Goal: Contribute content: Contribute content

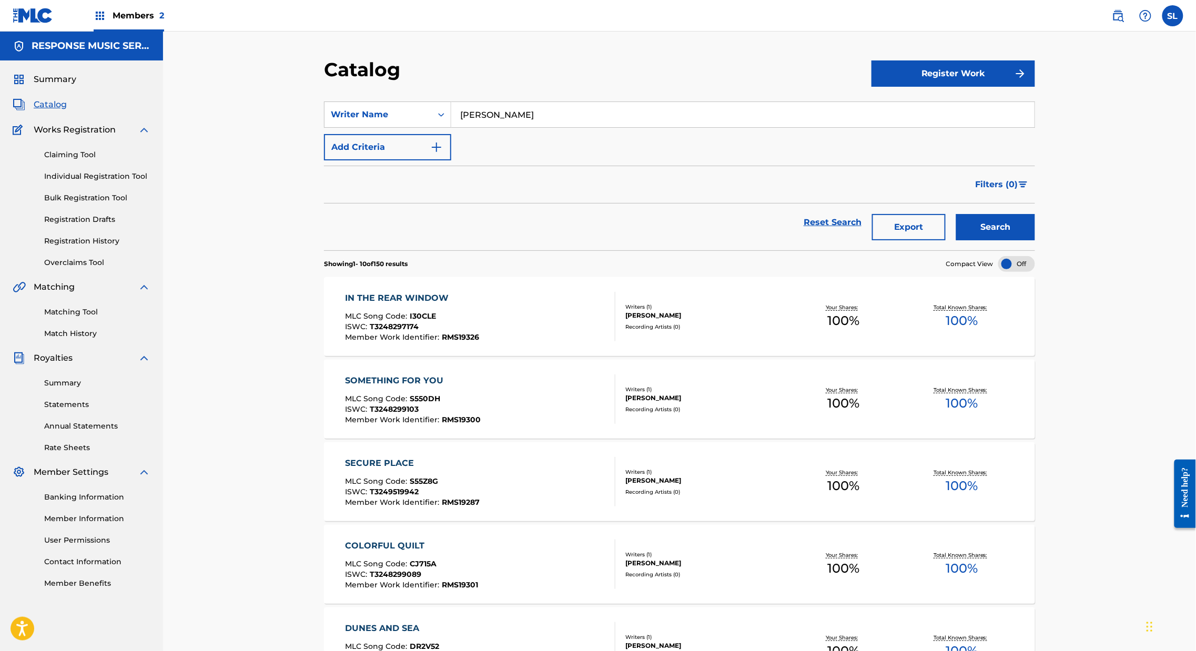
click at [497, 118] on input "[PERSON_NAME]" at bounding box center [743, 114] width 584 height 25
click at [451, 127] on input "[PERSON_NAME]" at bounding box center [743, 114] width 584 height 25
click at [398, 125] on div "Writer Name" at bounding box center [378, 115] width 107 height 20
click at [336, 154] on div "Work Title" at bounding box center [388, 141] width 126 height 26
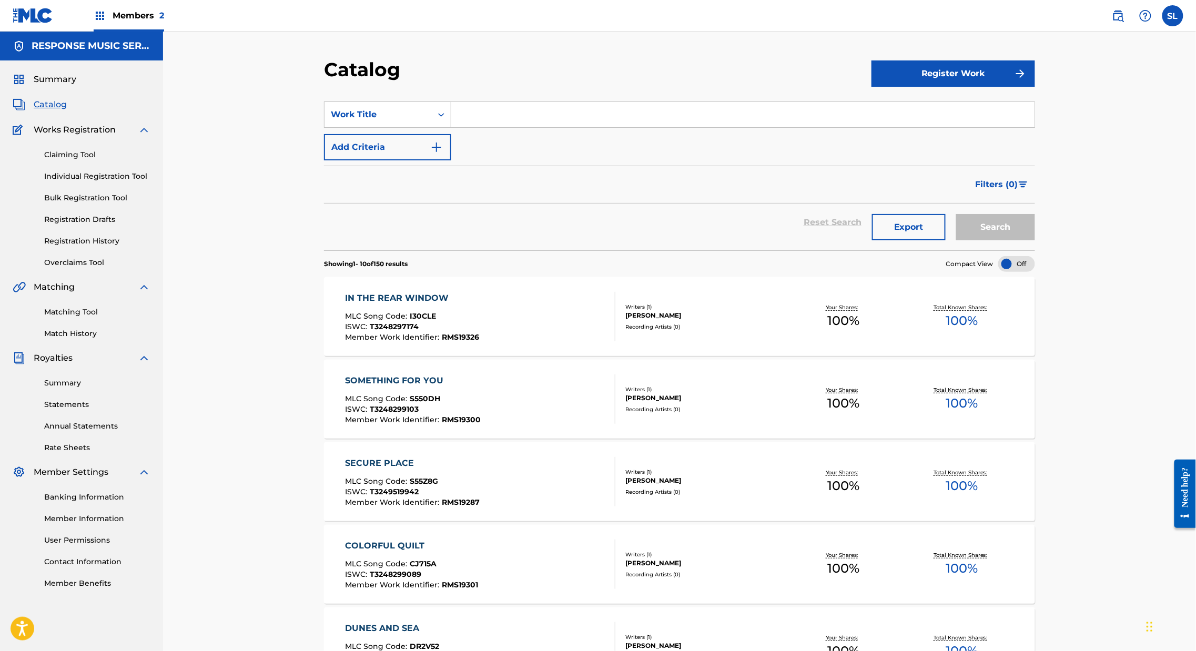
click at [476, 128] on div "Search Form" at bounding box center [743, 115] width 584 height 26
click at [481, 127] on input "Search Form" at bounding box center [743, 114] width 584 height 25
paste input "A Capriscious Stroll"
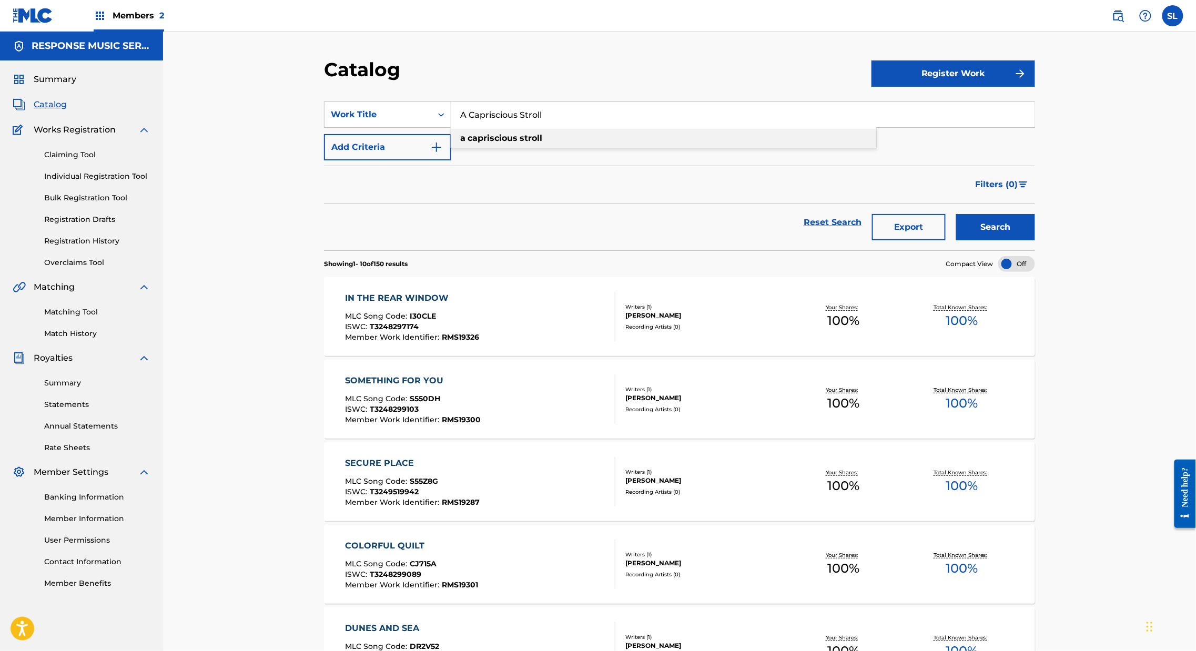
drag, startPoint x: 487, startPoint y: 163, endPoint x: 516, endPoint y: 160, distance: 29.1
click at [487, 143] on strong "capriscious" at bounding box center [493, 138] width 50 height 10
type input "a capriscious stroll"
click at [1035, 240] on button "Search" at bounding box center [996, 227] width 79 height 26
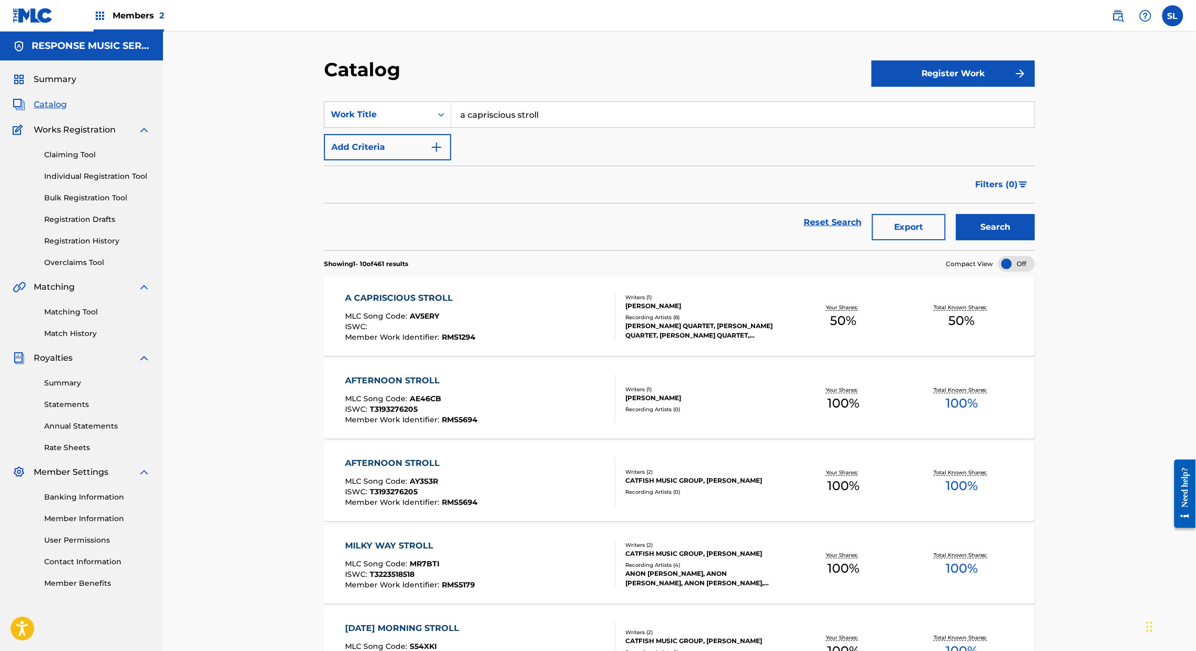
click at [381, 305] on div "A CAPRISCIOUS STROLL" at bounding box center [411, 298] width 130 height 13
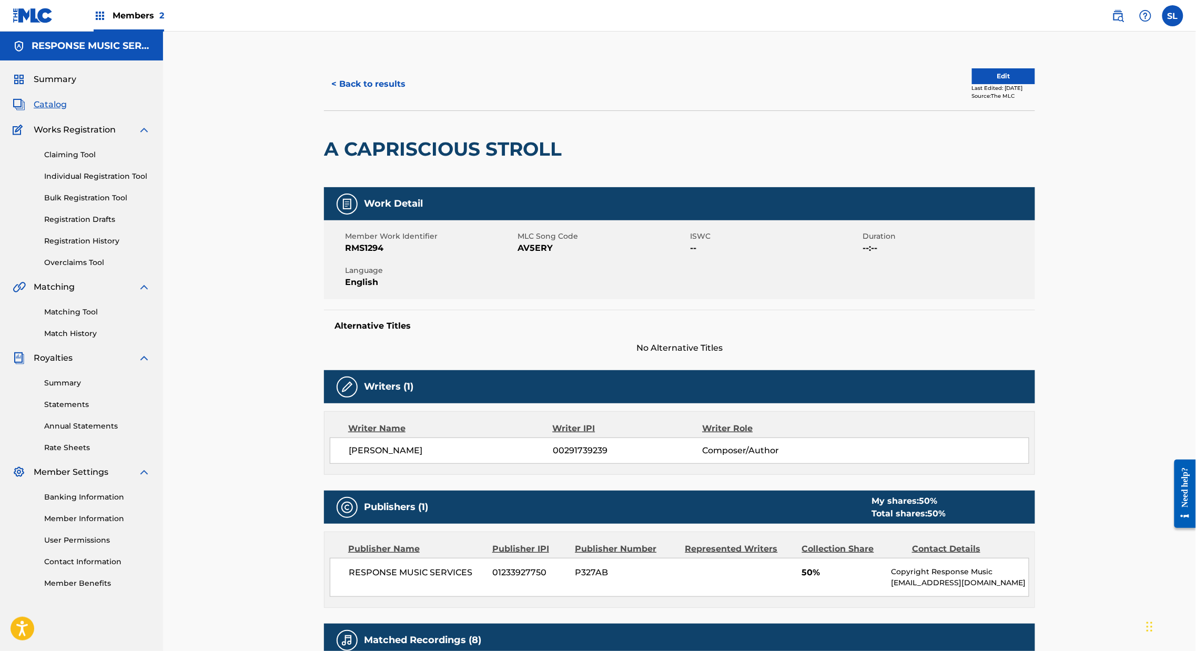
click at [1035, 84] on button "Edit" at bounding box center [1003, 76] width 63 height 16
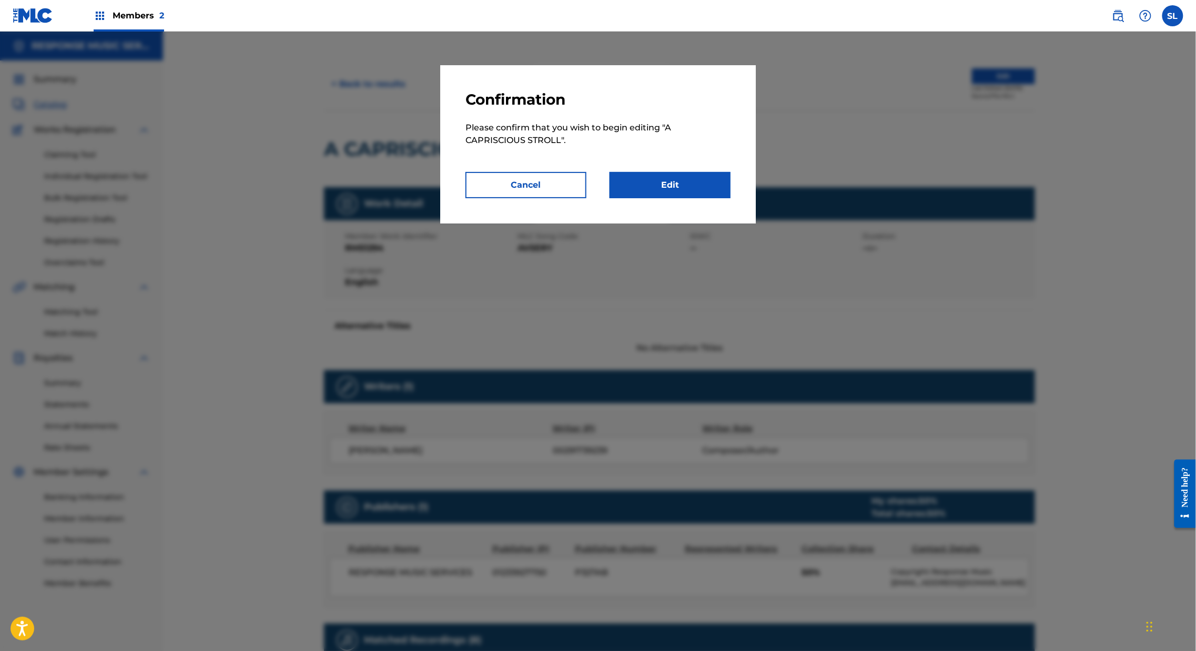
click at [706, 198] on link "Edit" at bounding box center [670, 185] width 121 height 26
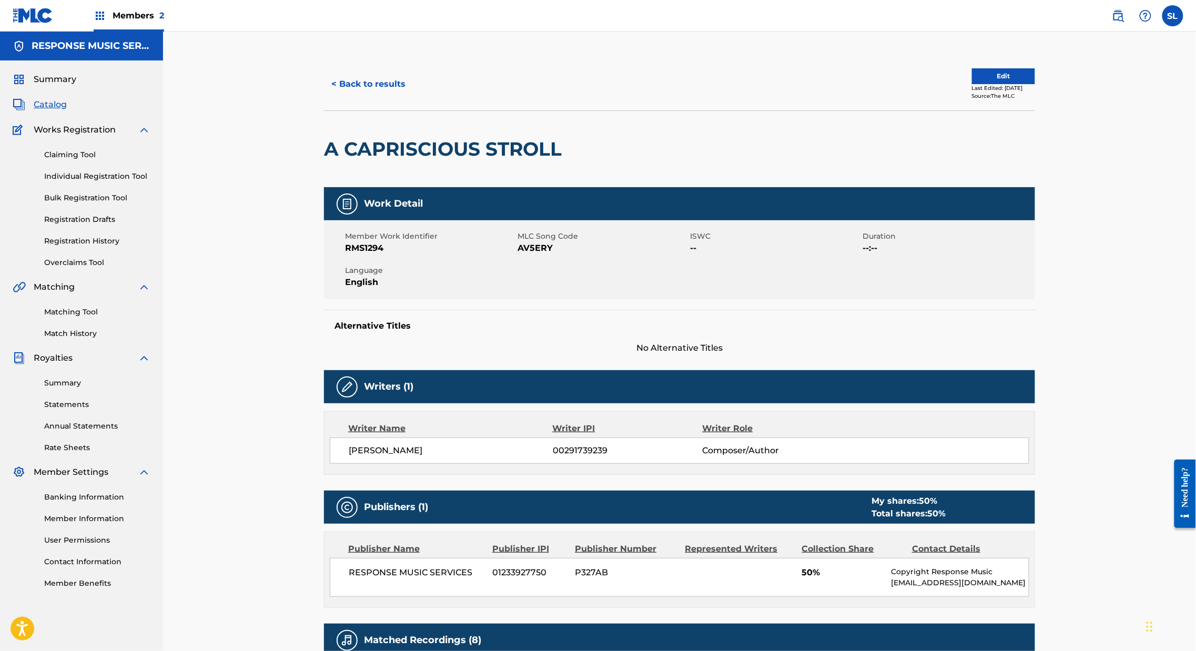
click at [335, 97] on button "< Back to results" at bounding box center [368, 84] width 89 height 26
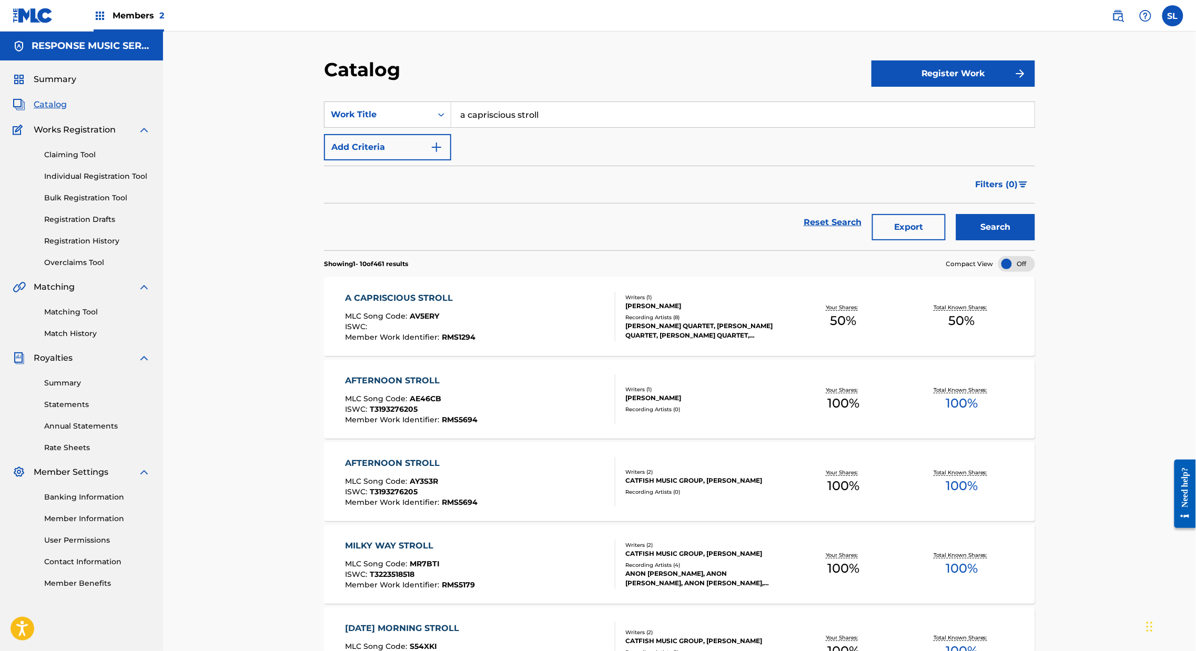
click at [598, 118] on input "a capriscious stroll" at bounding box center [743, 114] width 584 height 25
click at [369, 305] on div "A CAPRISCIOUS STROLL" at bounding box center [411, 298] width 130 height 13
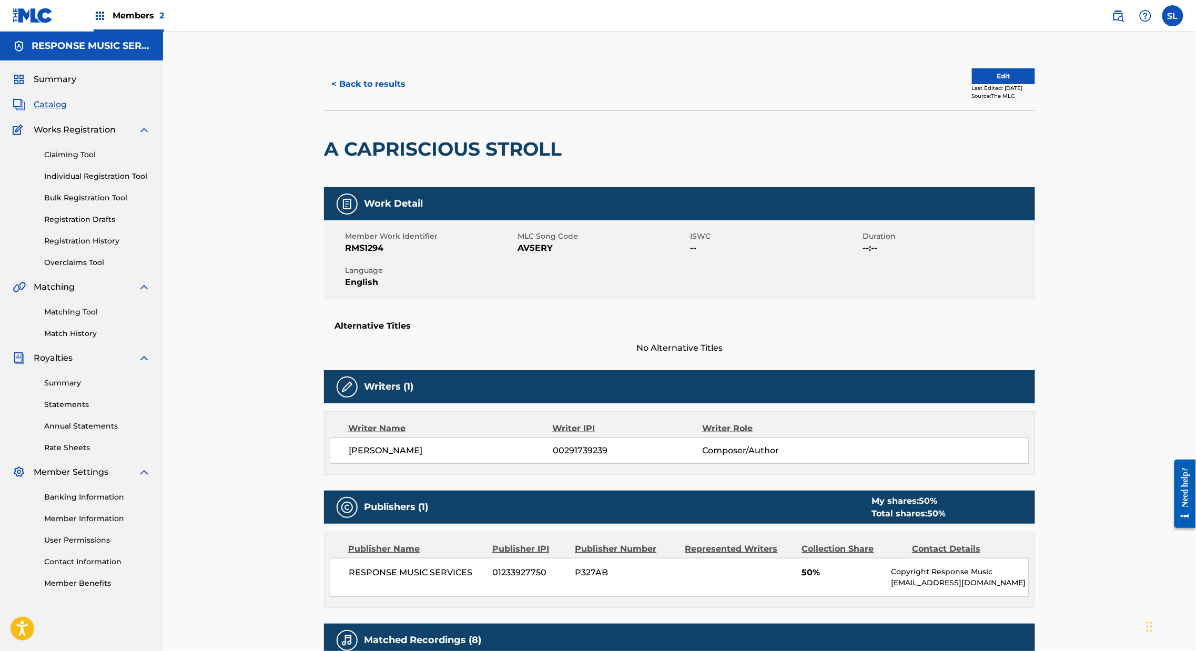
click at [518, 255] on span "AV5ERY" at bounding box center [603, 248] width 170 height 13
copy span "AV5ERY"
click at [330, 97] on button "< Back to results" at bounding box center [368, 84] width 89 height 26
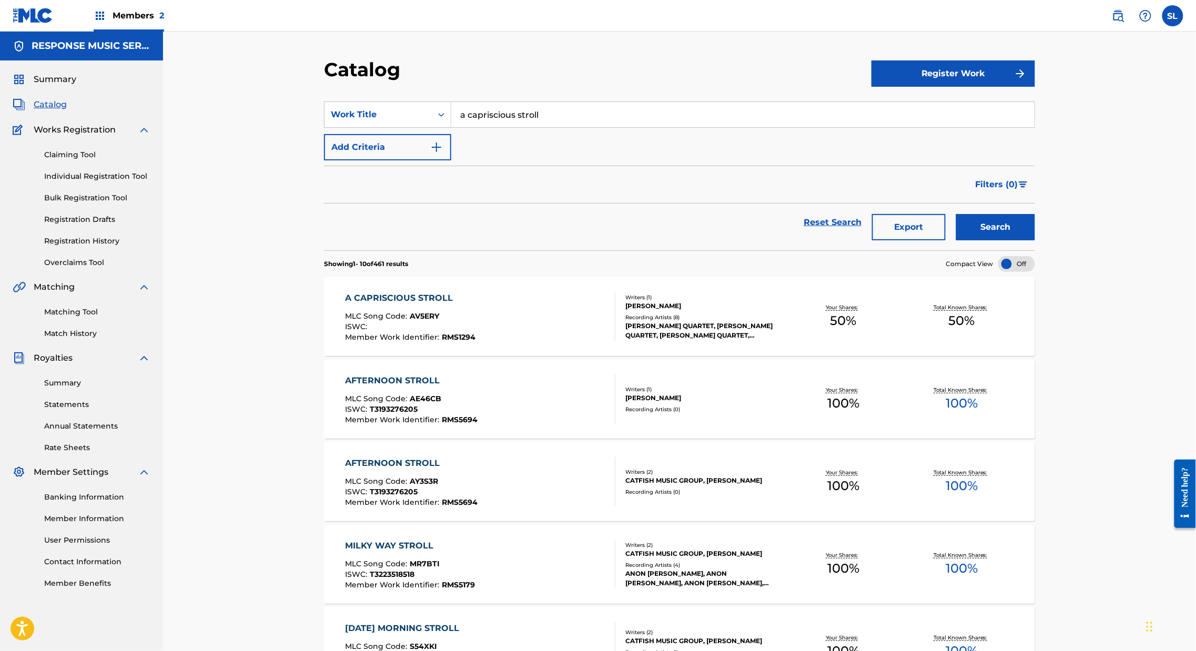
click at [487, 127] on input "a capriscious stroll" at bounding box center [743, 114] width 584 height 25
click at [489, 127] on input "a capriscious stroll" at bounding box center [743, 114] width 584 height 25
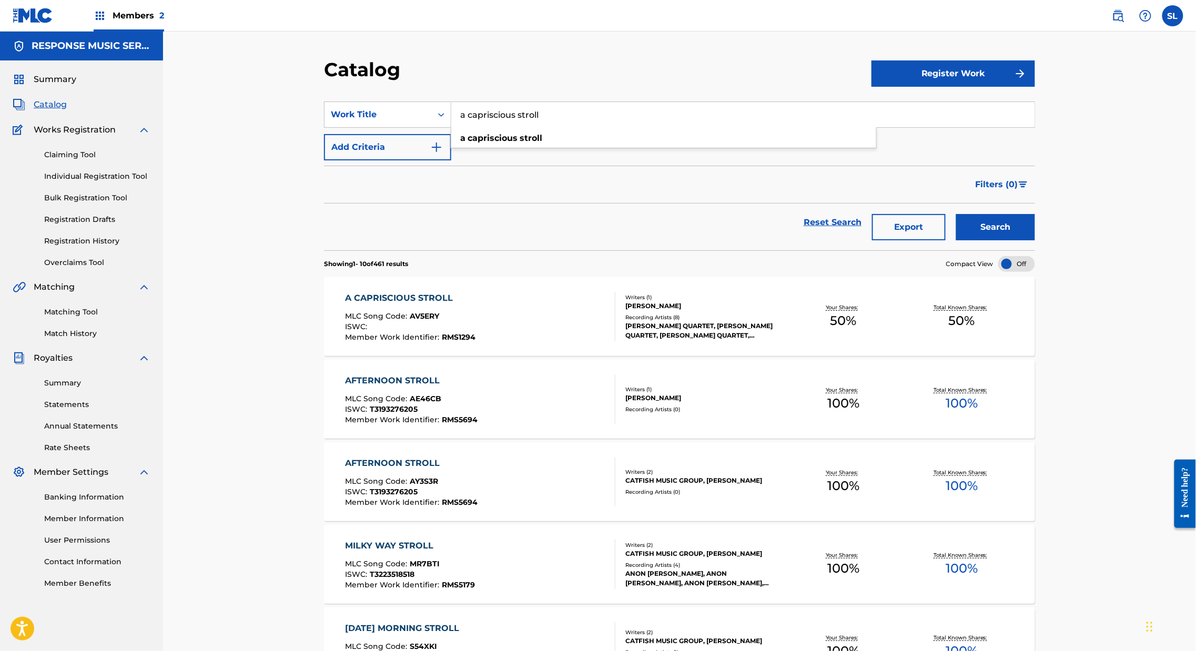
click at [489, 127] on input "a capriscious stroll" at bounding box center [743, 114] width 584 height 25
drag, startPoint x: 512, startPoint y: 131, endPoint x: 381, endPoint y: 119, distance: 131.6
click at [381, 119] on div "SearchWithCriteriab5f4a79f-d635-4276-8905-d123a0f90b81 Work Title a capriscious…" at bounding box center [679, 115] width 711 height 26
paste input "Arbitrary Love"
drag, startPoint x: 577, startPoint y: 122, endPoint x: 455, endPoint y: 118, distance: 122.7
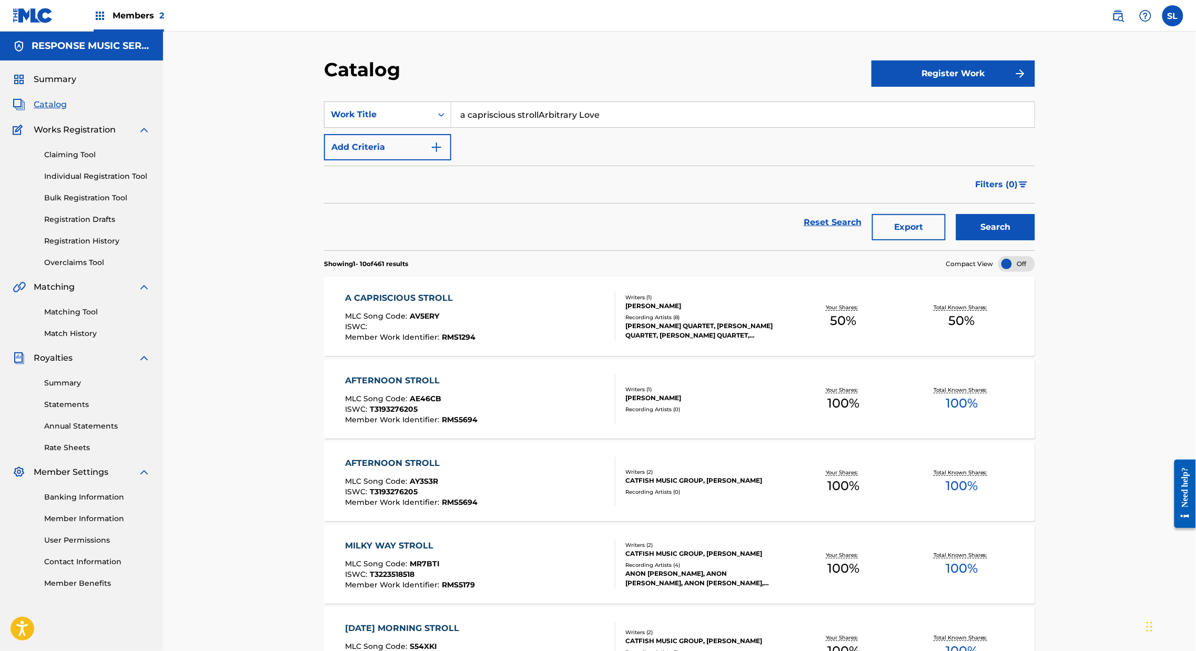
click at [455, 118] on input "a capriscious strollArbitrary Love" at bounding box center [743, 114] width 584 height 25
click at [499, 123] on input "a capriscious strollArbitrary Love" at bounding box center [743, 114] width 584 height 25
paste input "Search Form"
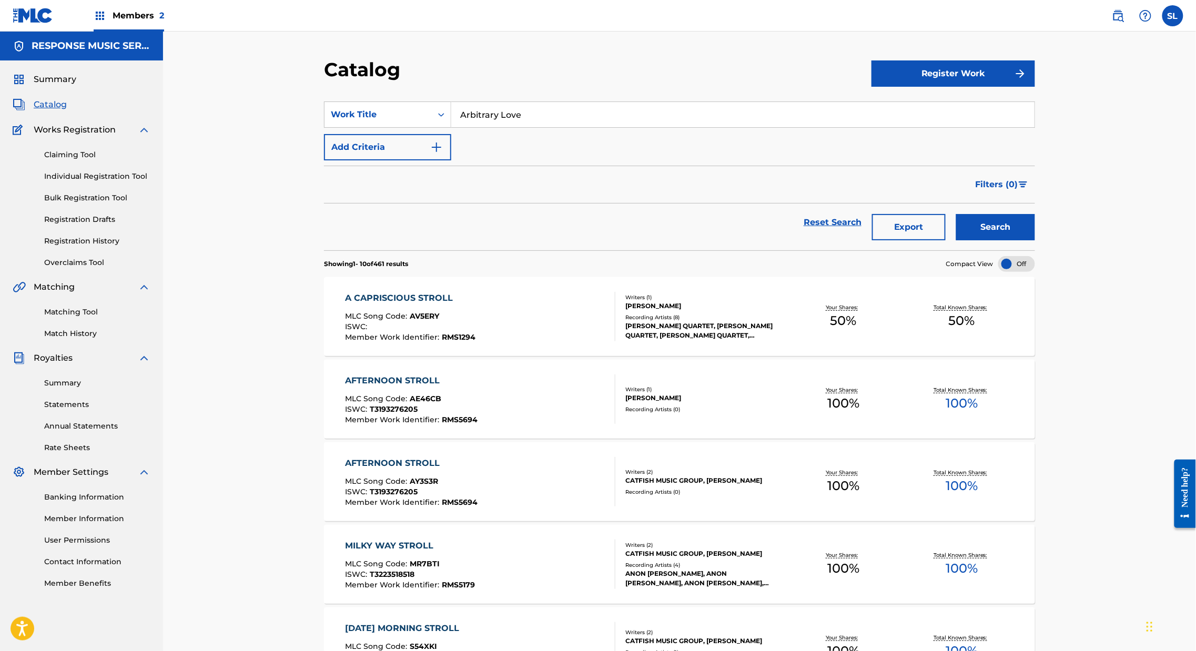
type input "Arbitrary Love"
click at [1035, 240] on button "Search" at bounding box center [996, 227] width 79 height 26
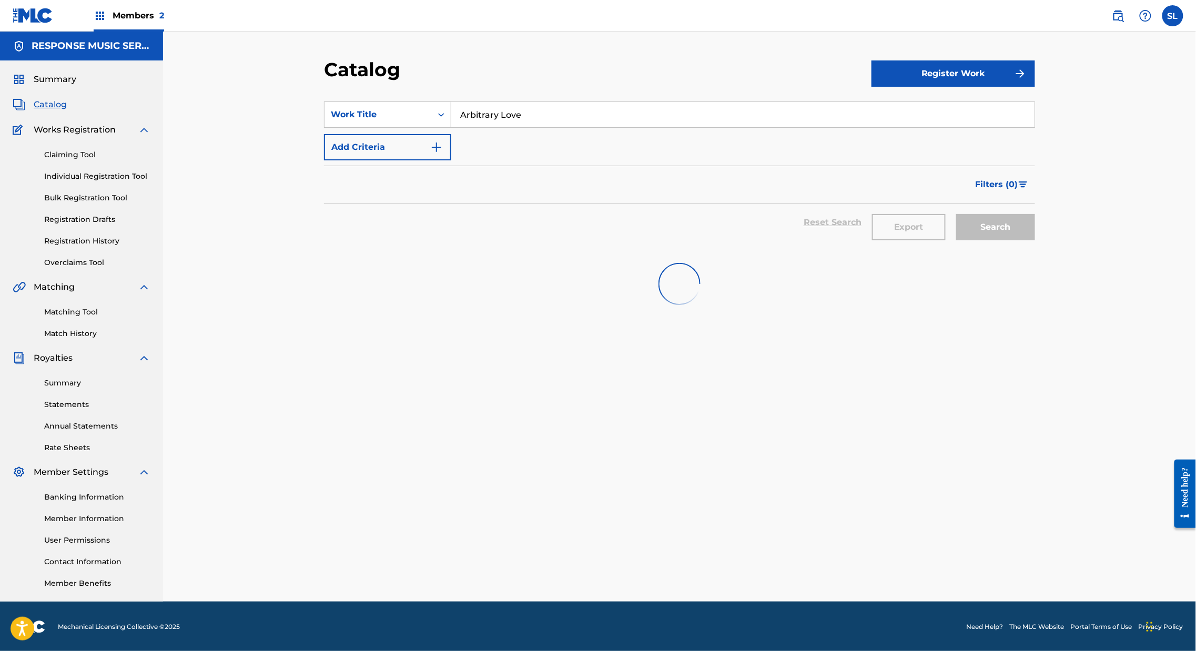
click at [85, 160] on link "Claiming Tool" at bounding box center [97, 154] width 106 height 11
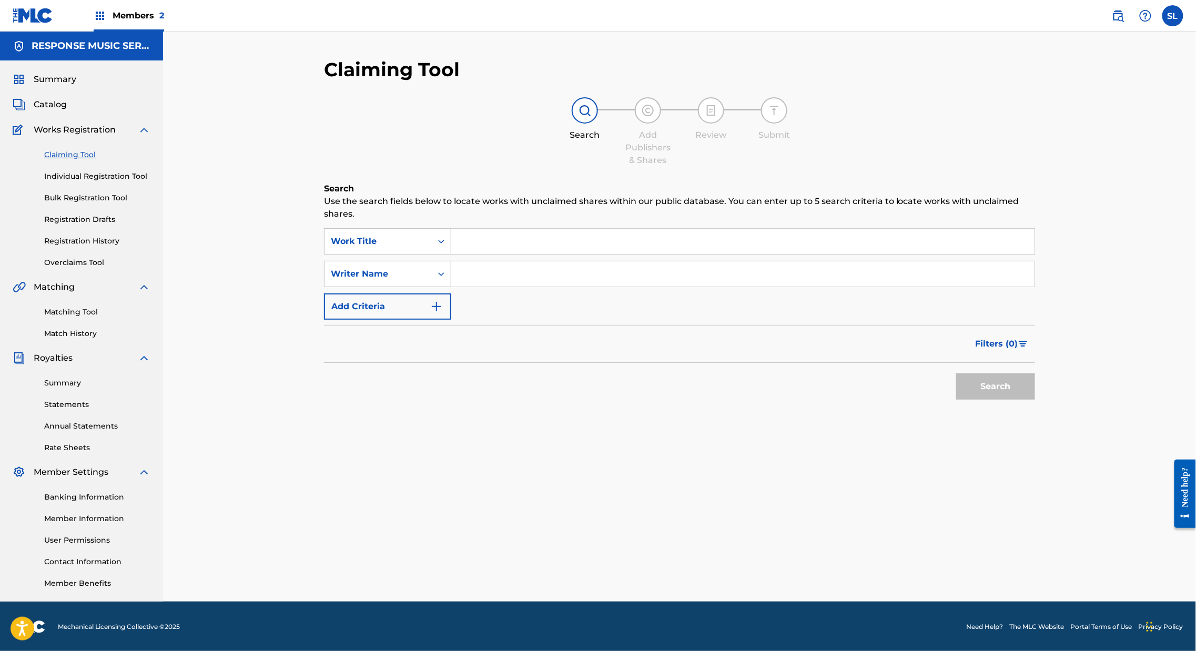
click at [44, 111] on span "Catalog" at bounding box center [50, 104] width 33 height 13
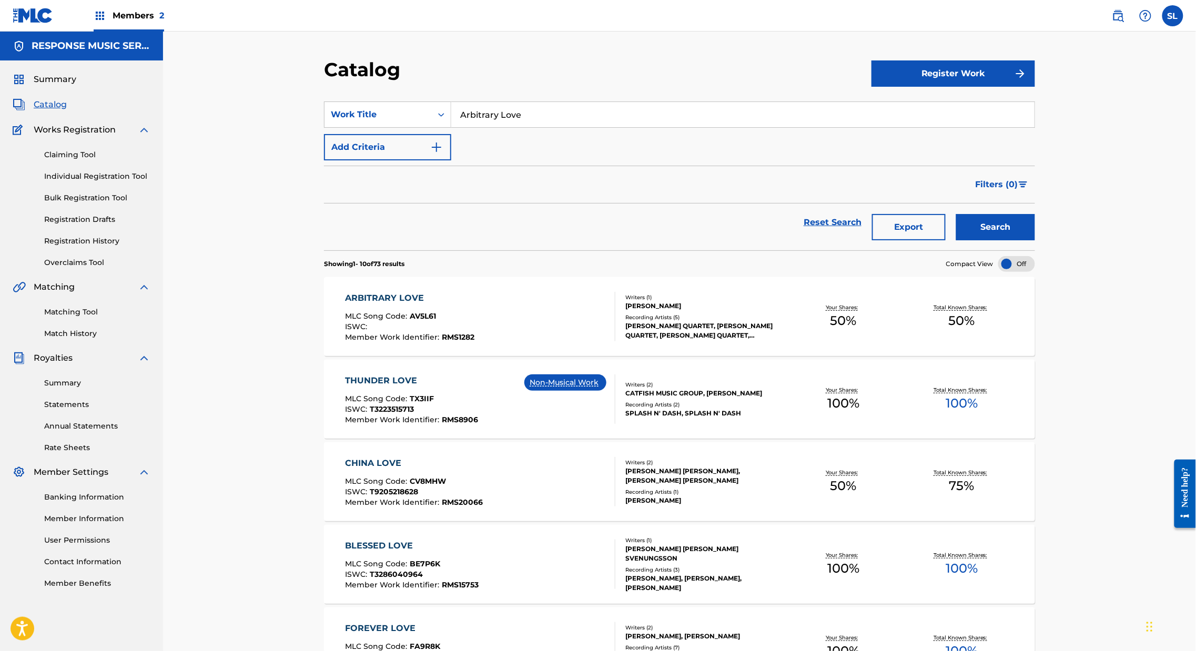
click at [350, 305] on div "ARBITRARY LOVE" at bounding box center [410, 298] width 129 height 13
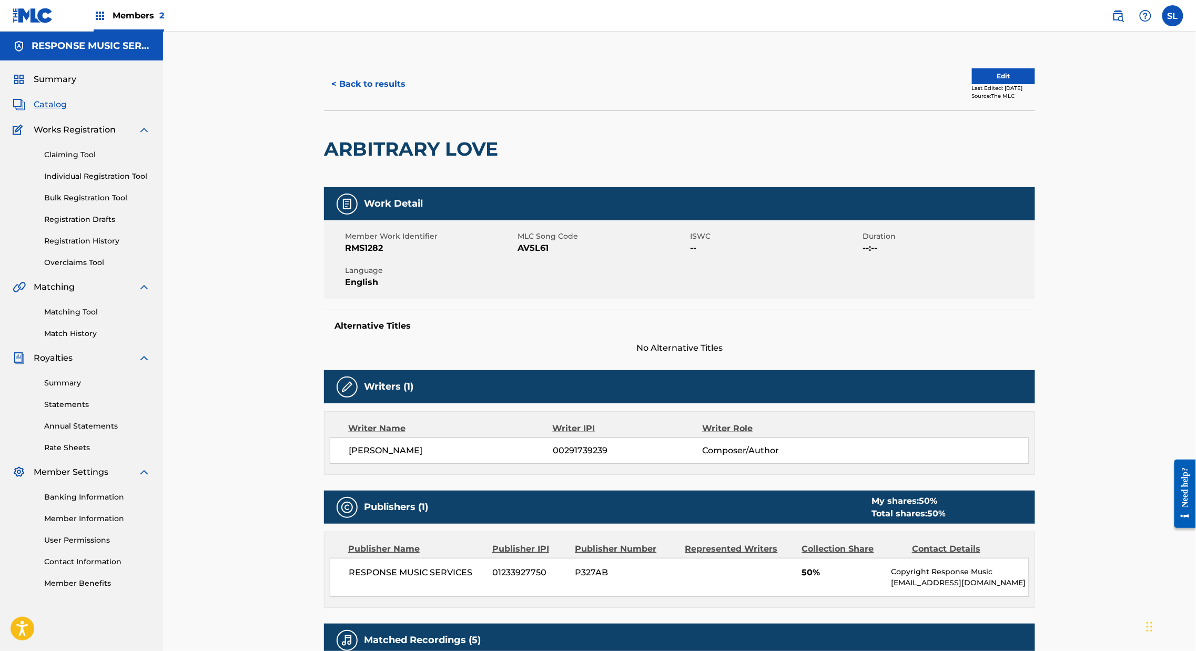
click at [527, 255] on span "AV5L61" at bounding box center [603, 248] width 170 height 13
click at [528, 255] on span "AV5L61" at bounding box center [603, 248] width 170 height 13
copy span "AV5L61"
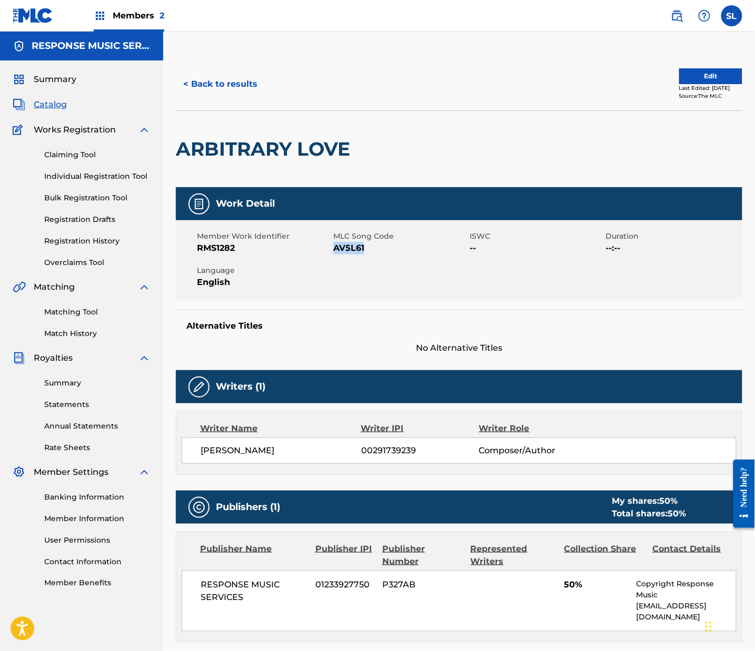
click at [265, 97] on button "< Back to results" at bounding box center [220, 84] width 89 height 26
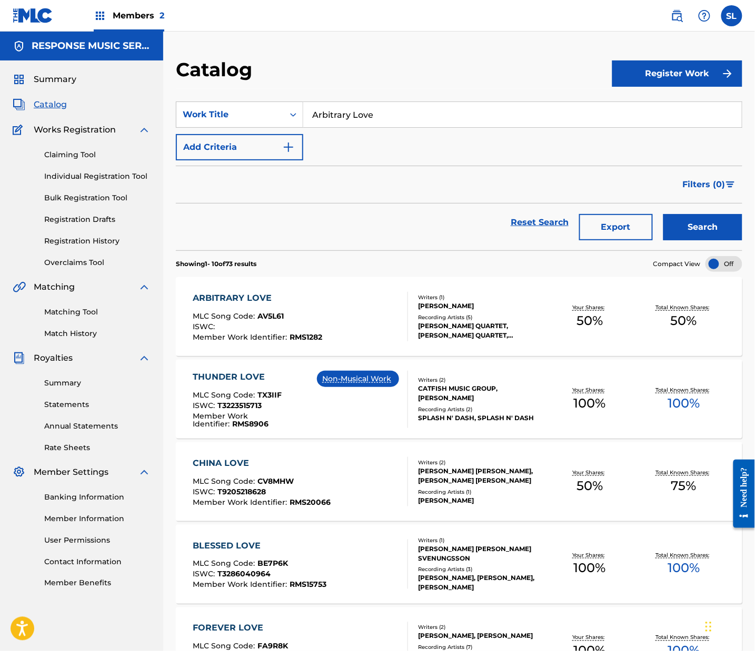
click at [415, 127] on input "Arbitrary Love" at bounding box center [522, 114] width 438 height 25
paste input "As I [PERSON_NAME]"
click at [428, 127] on input "Arbitrary As I [PERSON_NAME]" at bounding box center [522, 114] width 438 height 25
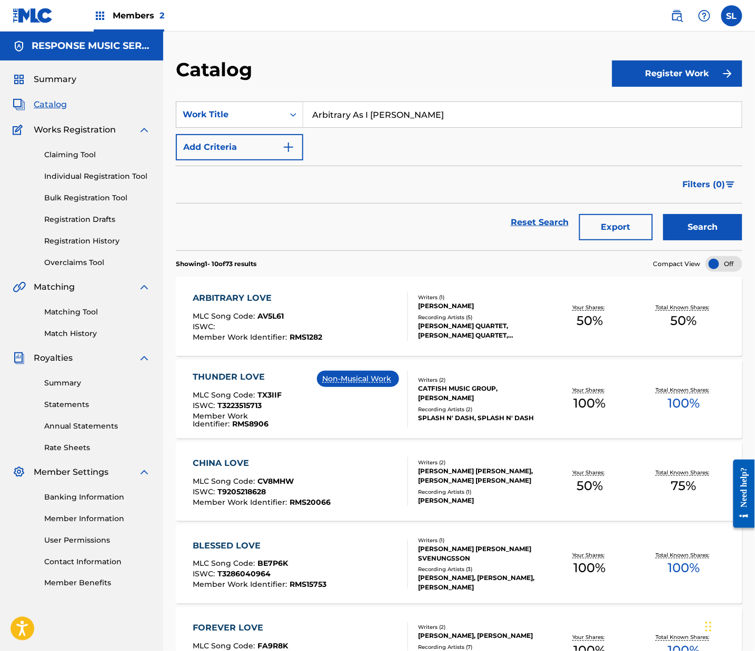
click at [428, 127] on input "Arbitrary As I [PERSON_NAME]" at bounding box center [522, 114] width 438 height 25
paste input "Search Form"
type input "As I [PERSON_NAME]"
click at [690, 240] on button "Search" at bounding box center [702, 227] width 79 height 26
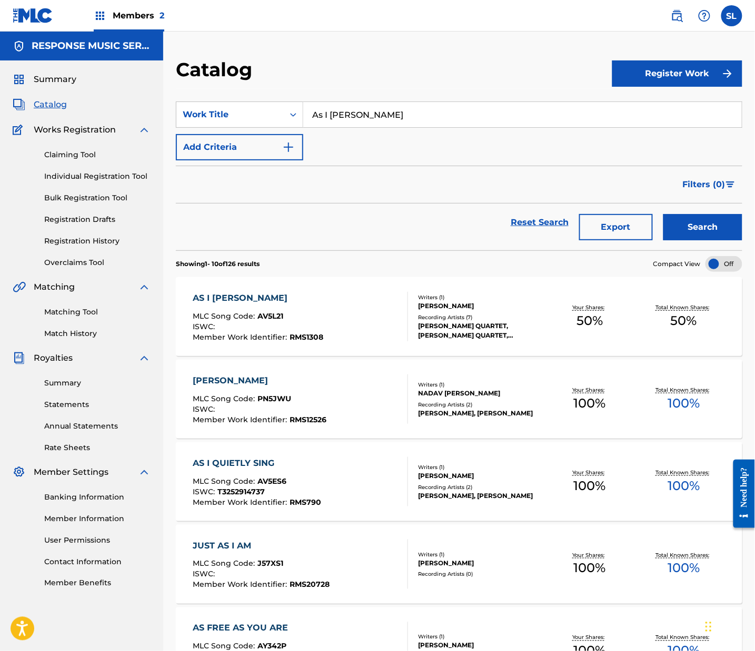
click at [276, 305] on div "AS I [PERSON_NAME]" at bounding box center [258, 298] width 130 height 13
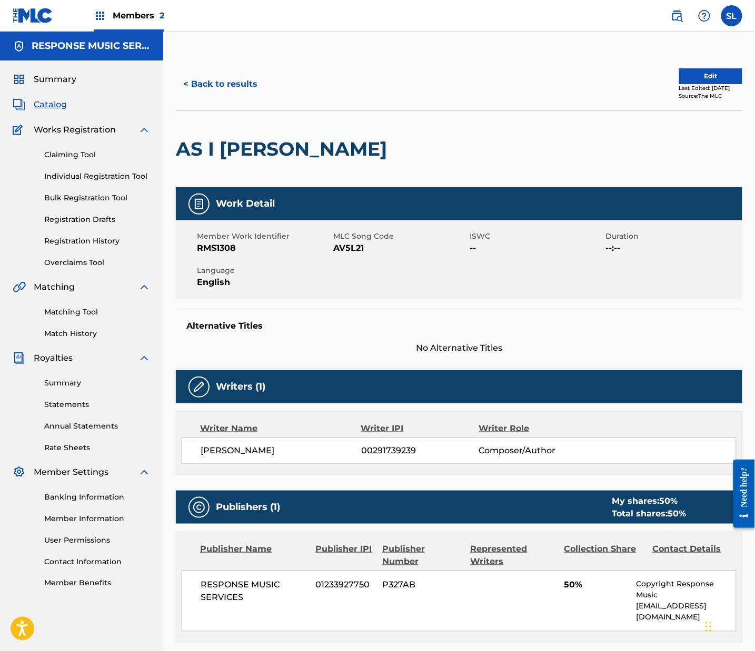
click at [375, 255] on span "AV5L21" at bounding box center [400, 248] width 134 height 13
copy span "AV5L21"
click at [265, 97] on button "< Back to results" at bounding box center [220, 84] width 89 height 26
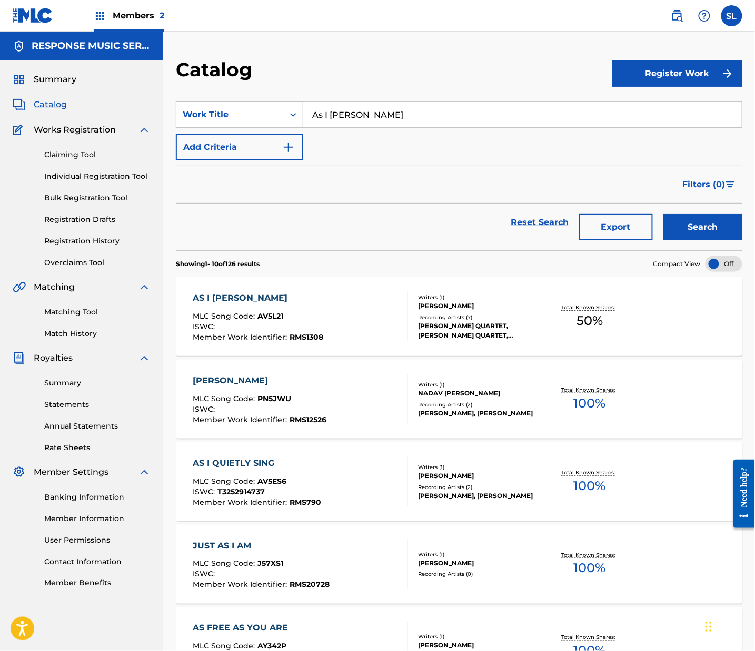
click at [415, 123] on input "As I [PERSON_NAME]" at bounding box center [522, 114] width 438 height 25
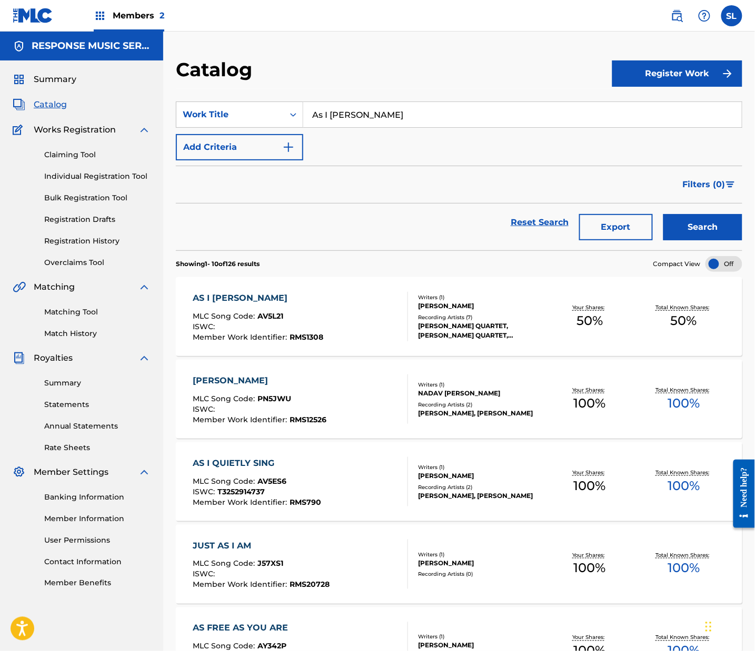
click at [415, 123] on input "As I [PERSON_NAME]" at bounding box center [522, 114] width 438 height 25
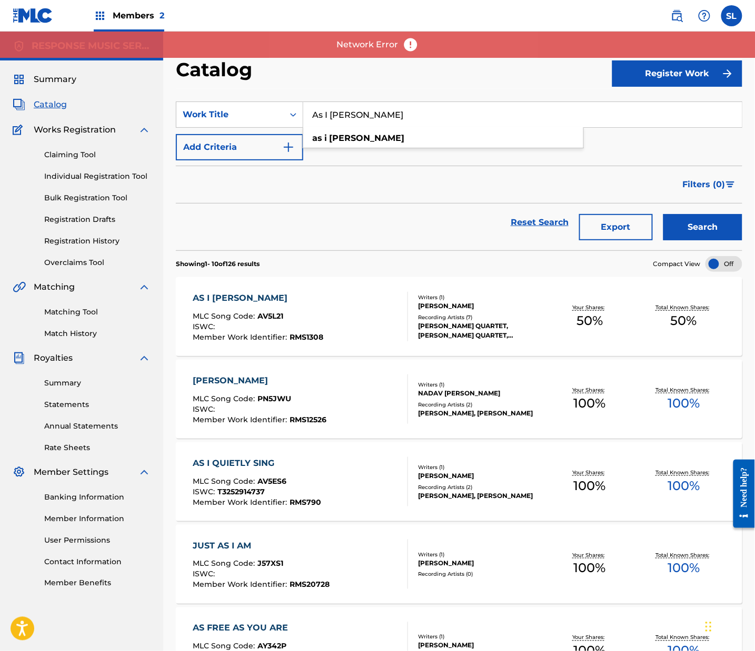
click at [415, 123] on input "As I [PERSON_NAME]" at bounding box center [522, 114] width 438 height 25
paste input "udrey and [PERSON_NAME]"
click at [450, 148] on div "[PERSON_NAME] and [PERSON_NAME]" at bounding box center [443, 138] width 280 height 19
type input "[PERSON_NAME] and [PERSON_NAME]"
click at [663, 240] on button "Search" at bounding box center [702, 227] width 79 height 26
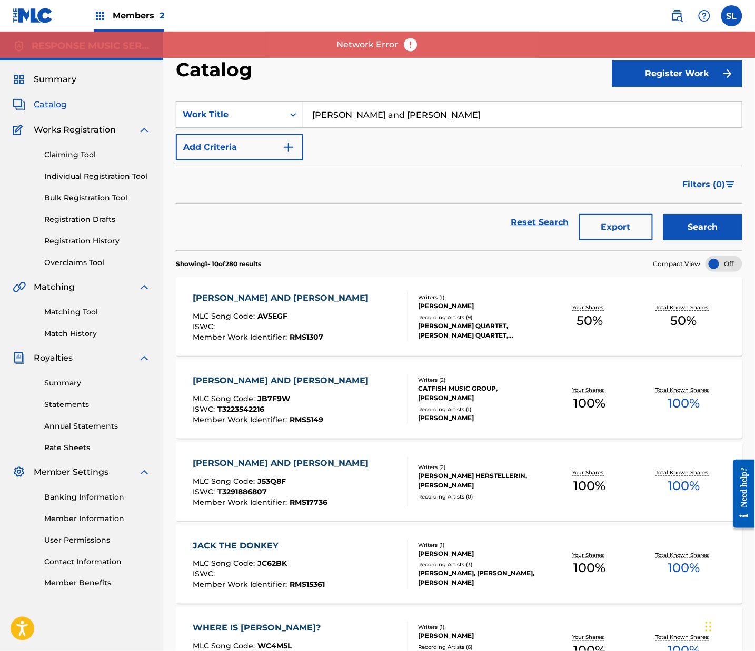
click at [298, 305] on div "[PERSON_NAME] AND [PERSON_NAME]" at bounding box center [283, 298] width 181 height 13
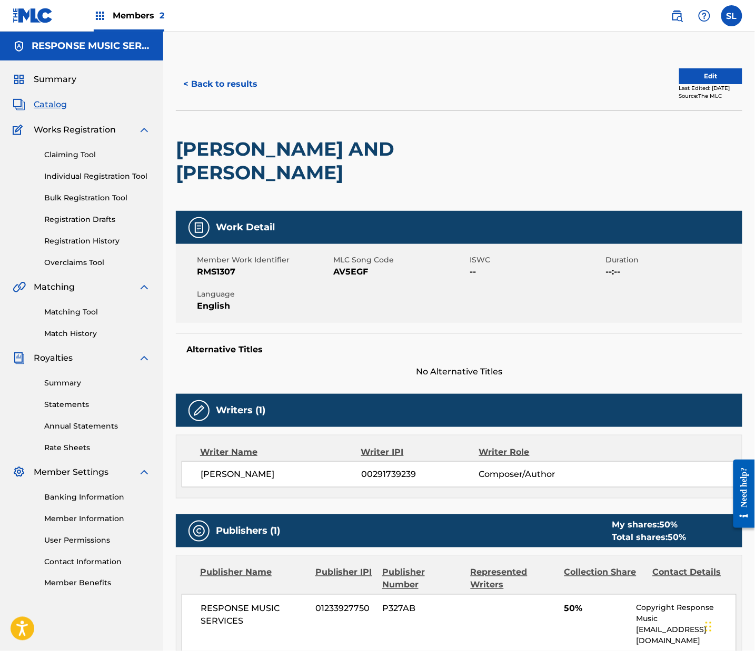
click at [387, 278] on span "AV5EGF" at bounding box center [400, 272] width 134 height 13
copy span "AV5EGF"
click at [265, 97] on button "< Back to results" at bounding box center [220, 84] width 89 height 26
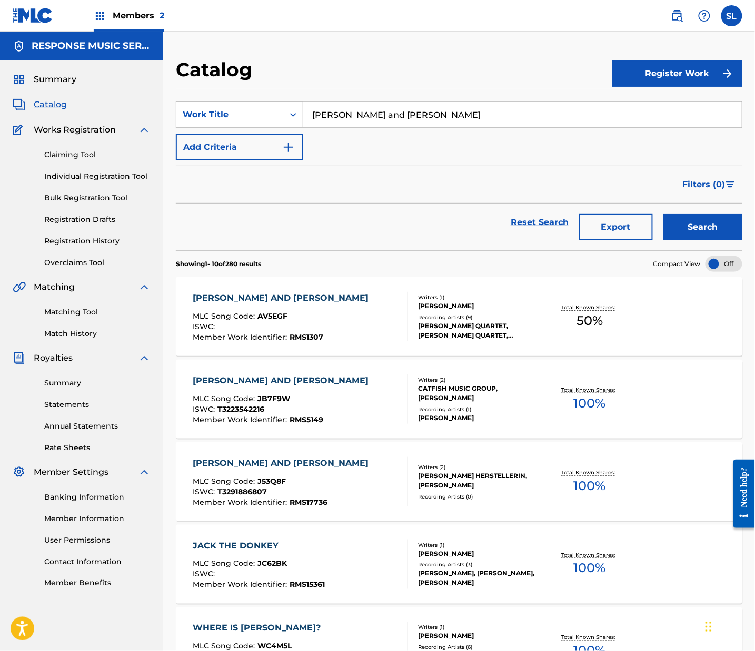
click at [406, 127] on input "[PERSON_NAME] and [PERSON_NAME]" at bounding box center [522, 114] width 438 height 25
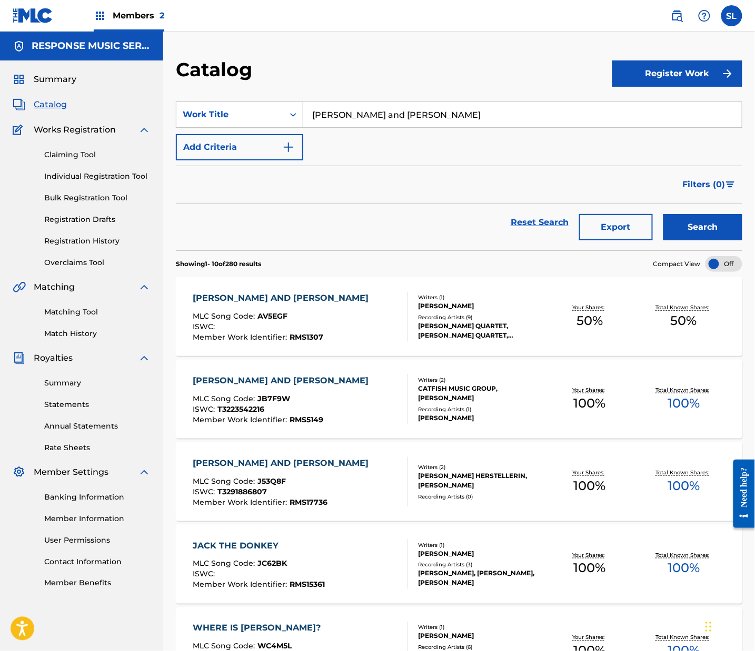
click at [406, 127] on input "[PERSON_NAME] and [PERSON_NAME]" at bounding box center [522, 114] width 438 height 25
paste input "[PERSON_NAME] Oriole"
click at [469, 148] on div "[PERSON_NAME] oriole" at bounding box center [443, 138] width 280 height 19
type input "[PERSON_NAME] oriole"
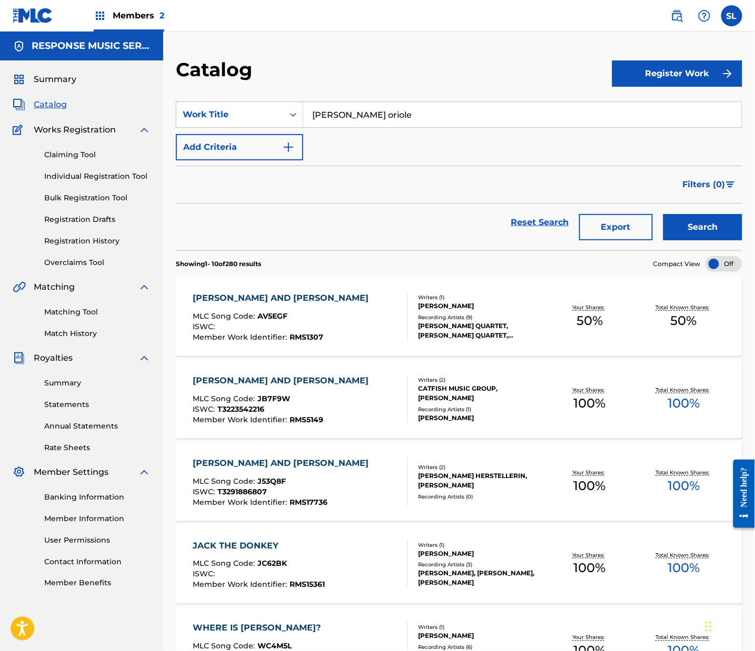
drag, startPoint x: 682, startPoint y: 270, endPoint x: 689, endPoint y: 270, distance: 6.9
click at [682, 240] on button "Search" at bounding box center [702, 227] width 79 height 26
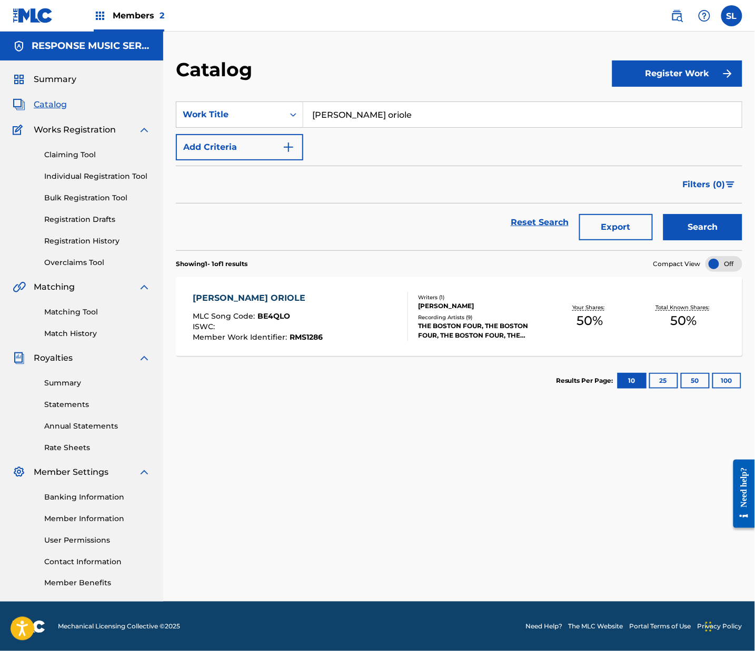
click at [281, 305] on div "[PERSON_NAME] ORIOLE" at bounding box center [258, 298] width 130 height 13
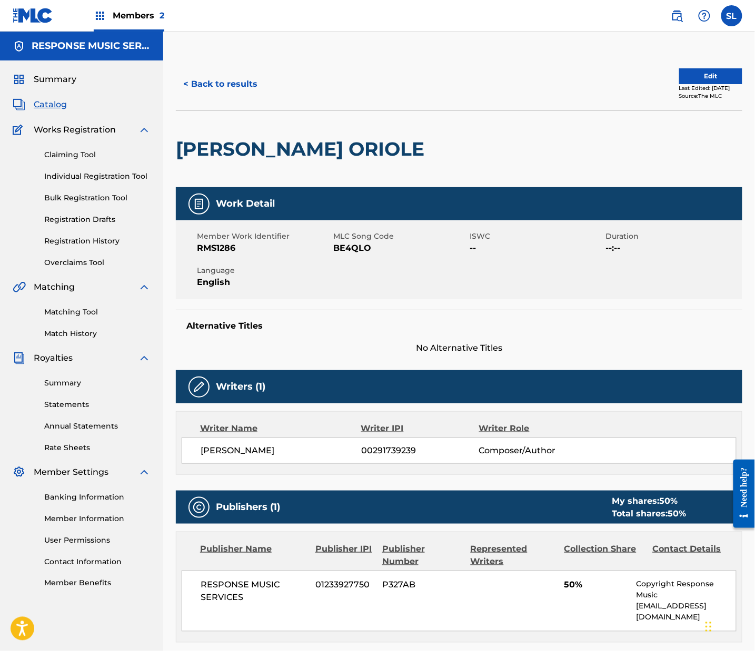
click at [387, 255] on span "BE4QLO" at bounding box center [400, 248] width 134 height 13
copy span "BE4QLO"
click at [259, 97] on button "< Back to results" at bounding box center [220, 84] width 89 height 26
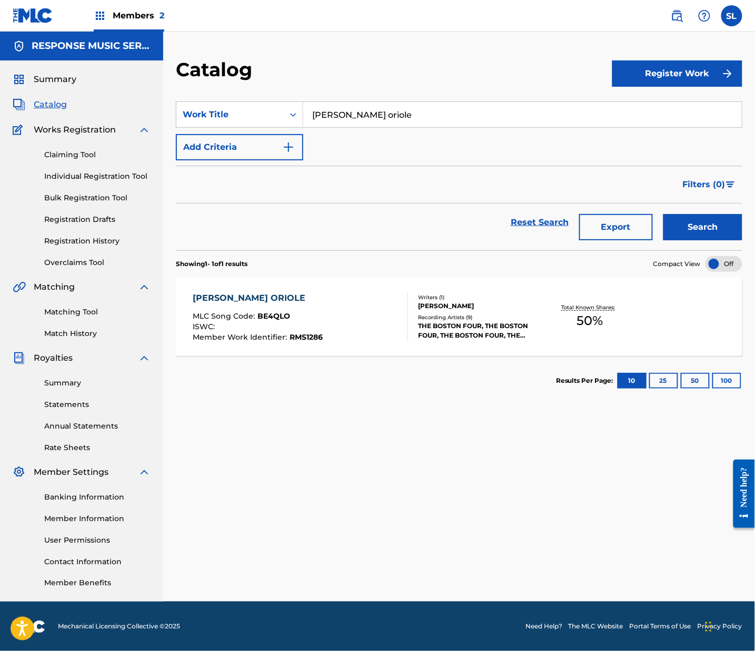
click at [397, 127] on input "[PERSON_NAME] oriole" at bounding box center [522, 114] width 438 height 25
paste input "In A Valley By A Creek"
click at [495, 148] on div "[PERSON_NAME] oriole" at bounding box center [443, 138] width 280 height 19
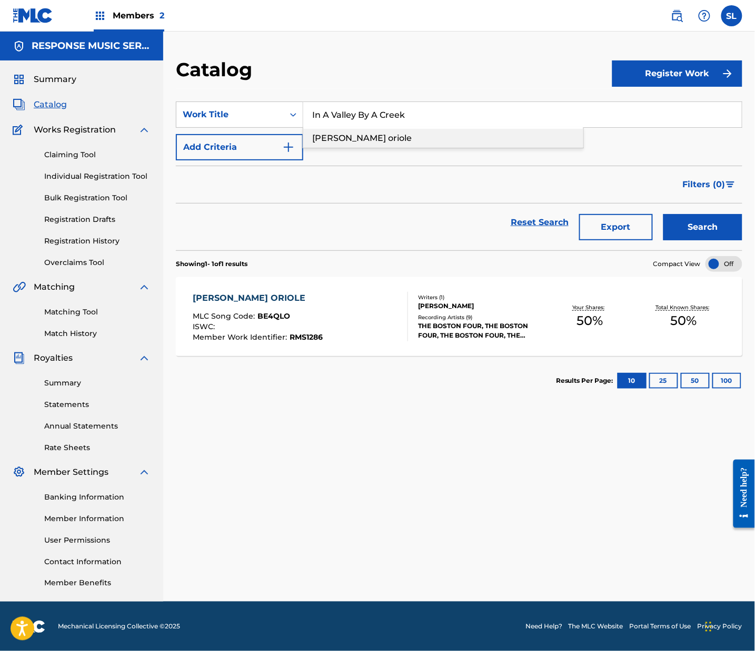
type input "in a valley by a creek"
click at [710, 240] on button "Search" at bounding box center [702, 227] width 79 height 26
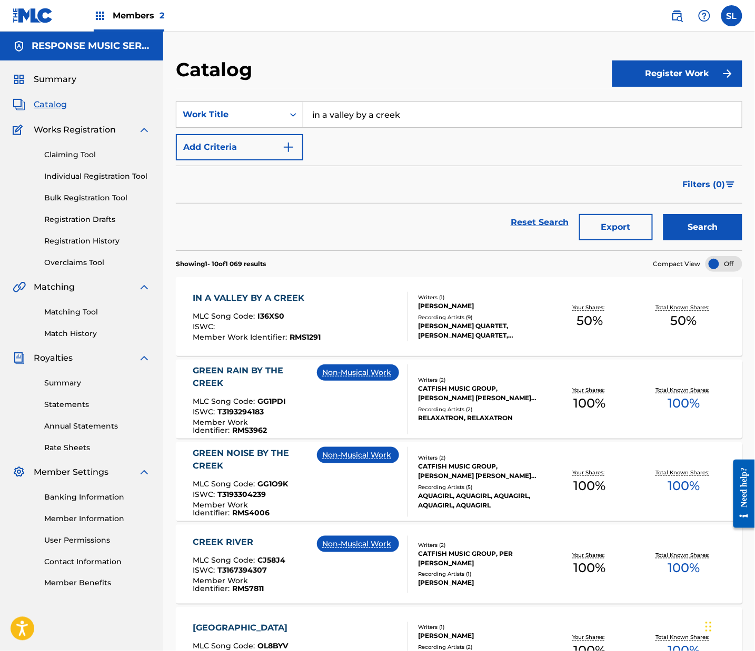
click at [290, 334] on div "IN A VALLEY BY A CREEK MLC Song Code : I36XS0 ISWC : Member Work Identifier : R…" at bounding box center [459, 316] width 566 height 79
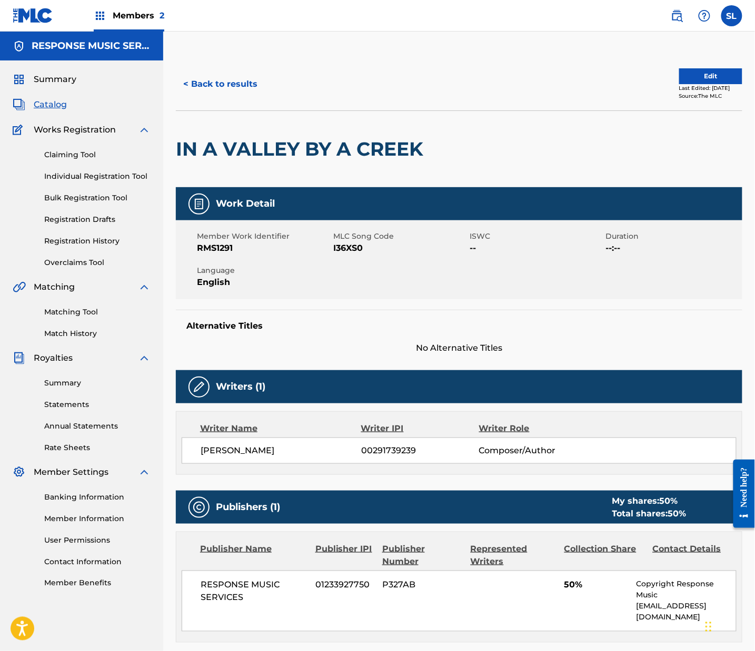
click at [387, 255] on span "I36XS0" at bounding box center [400, 248] width 134 height 13
copy span "I36XS0"
click at [265, 97] on button "< Back to results" at bounding box center [220, 84] width 89 height 26
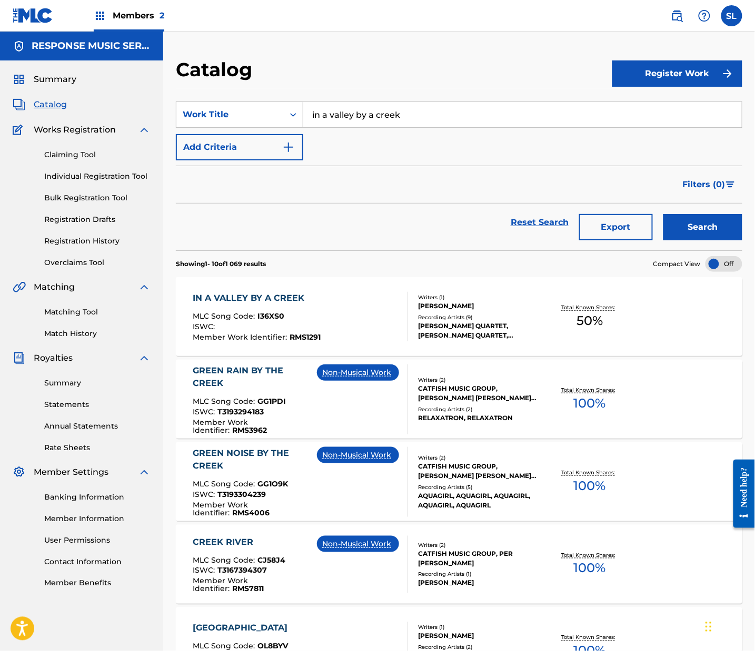
click at [415, 127] on input "in a valley by a creek" at bounding box center [522, 114] width 438 height 25
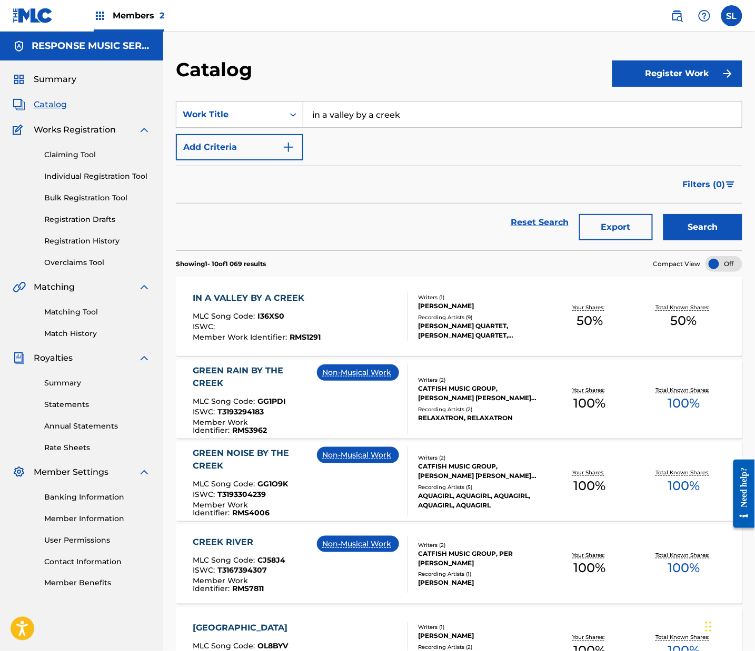
click at [415, 127] on input "in a valley by a creek" at bounding box center [522, 114] width 438 height 25
paste input "It Never Entered My Mind"
type input "It Never Entered My Mind"
click at [685, 240] on button "Search" at bounding box center [702, 227] width 79 height 26
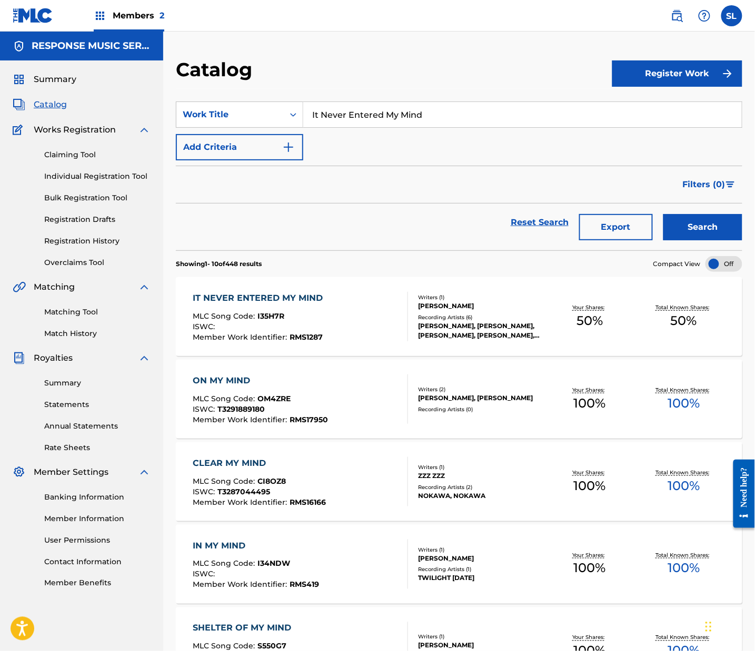
click at [315, 305] on div "IT NEVER ENTERED MY MIND" at bounding box center [260, 298] width 135 height 13
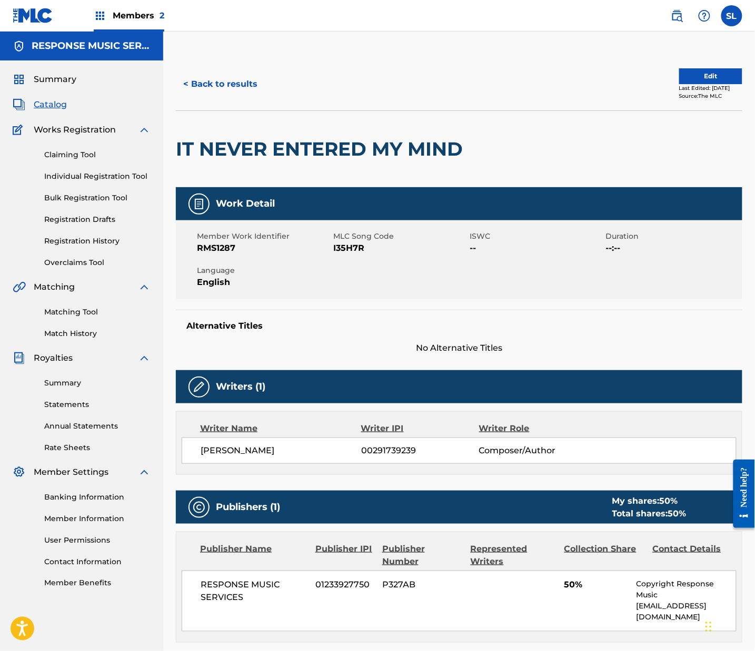
click at [371, 255] on span "I35H7R" at bounding box center [400, 248] width 134 height 13
copy span "I35H7R"
click at [240, 97] on button "< Back to results" at bounding box center [220, 84] width 89 height 26
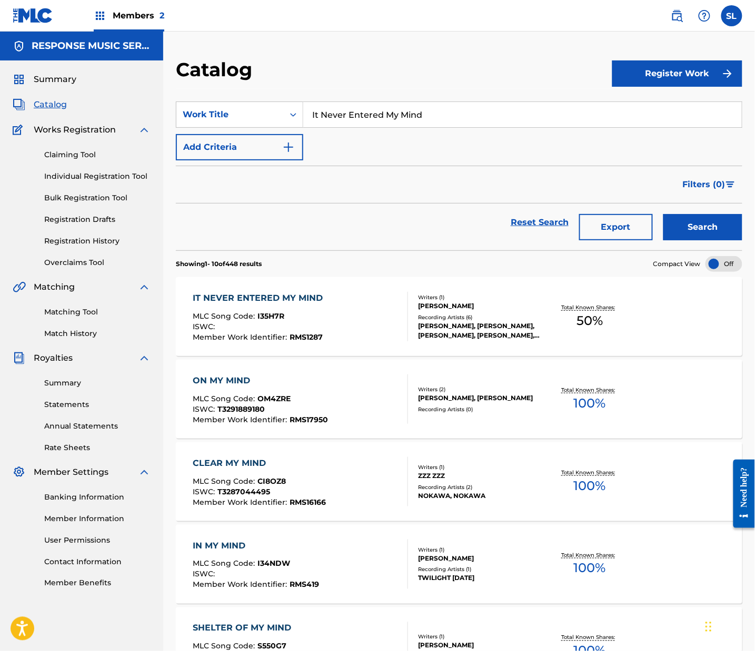
click at [390, 127] on input "It Never Entered My Mind" at bounding box center [522, 114] width 438 height 25
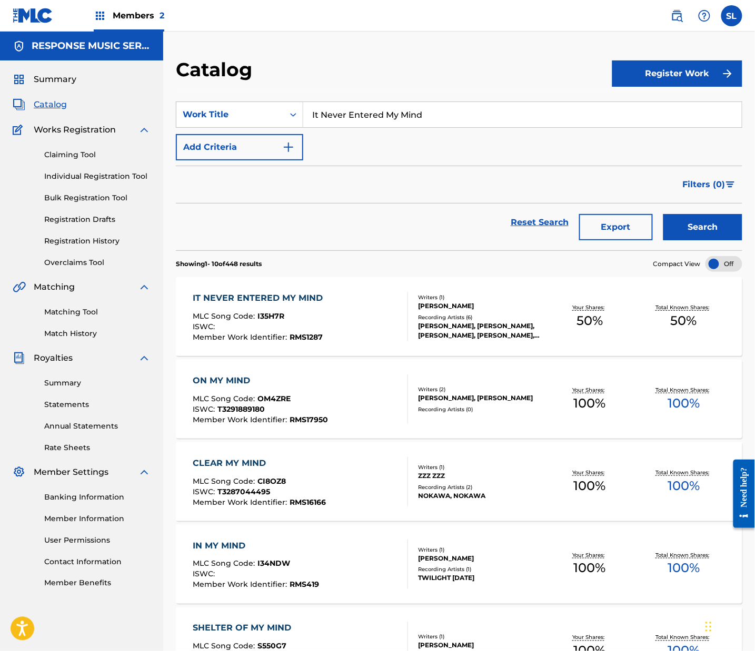
click at [390, 127] on input "It Never Entered My Mind" at bounding box center [522, 114] width 438 height 25
click at [391, 127] on input "It Never Entered My Mind" at bounding box center [522, 114] width 438 height 25
paste input "Monsieur [PERSON_NAME]"
type input "Monsieur [PERSON_NAME]"
click at [693, 240] on button "Search" at bounding box center [702, 227] width 79 height 26
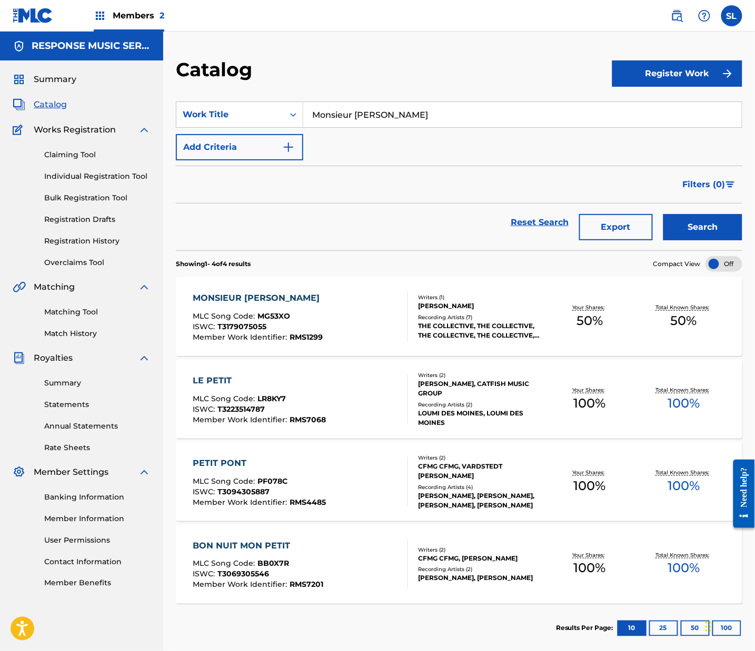
click at [238, 305] on div "MONSIEUR [PERSON_NAME]" at bounding box center [259, 298] width 132 height 13
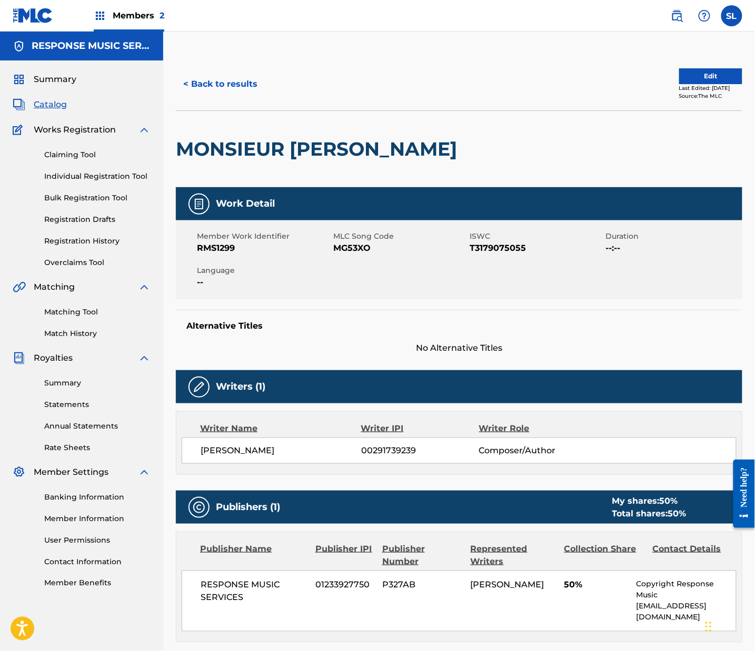
click at [377, 255] on span "MG53XO" at bounding box center [400, 248] width 134 height 13
copy span "MG53XO"
click at [264, 97] on button "< Back to results" at bounding box center [220, 84] width 89 height 26
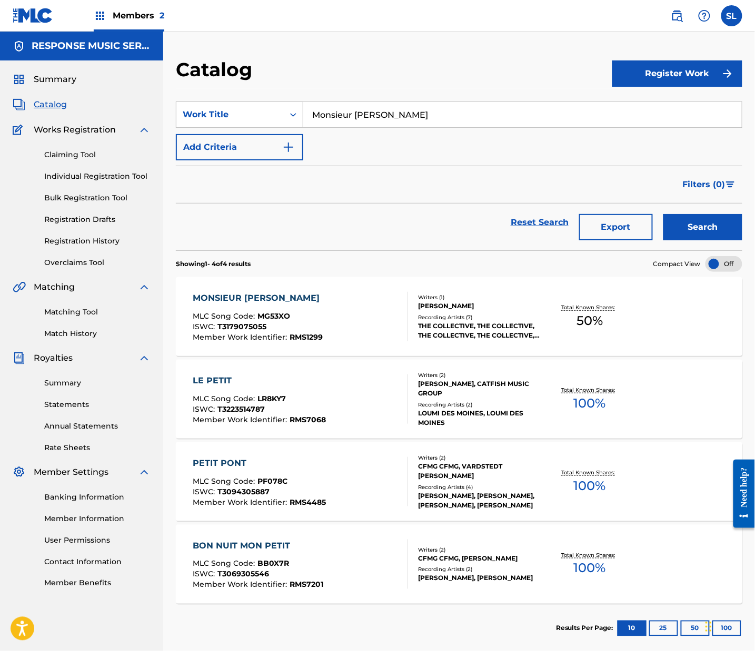
click at [403, 127] on input "Monsieur [PERSON_NAME]" at bounding box center [522, 114] width 438 height 25
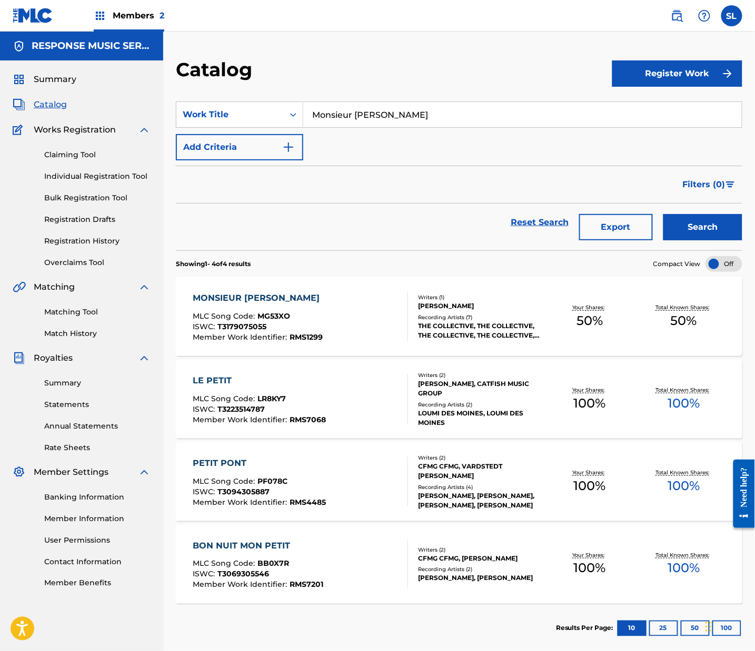
click at [403, 127] on input "Monsieur [PERSON_NAME]" at bounding box center [522, 114] width 438 height 25
paste input "ulled Wine"
click at [403, 127] on input "Mulled Wine Petit" at bounding box center [522, 114] width 438 height 25
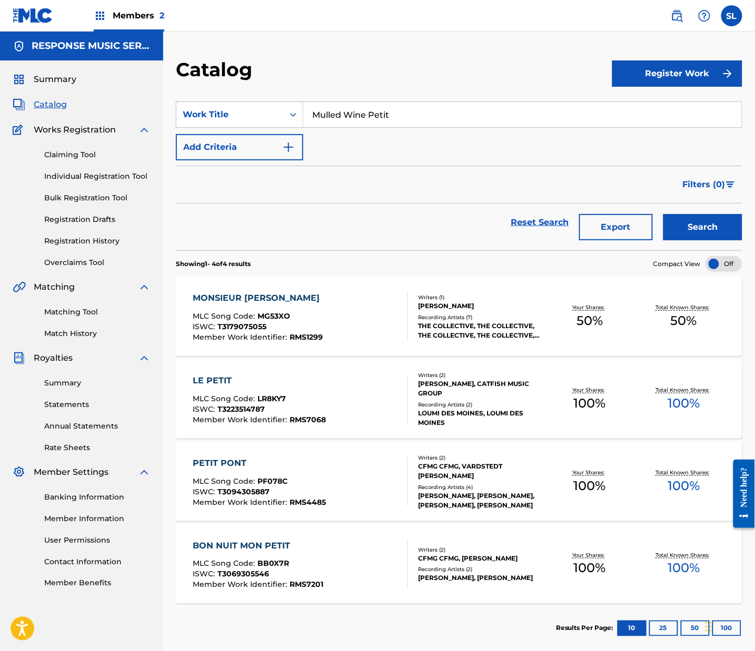
click at [403, 127] on input "Mulled Wine Petit" at bounding box center [522, 114] width 438 height 25
paste input "Search Form"
type input "Mulled Wine"
click at [663, 240] on button "Search" at bounding box center [702, 227] width 79 height 26
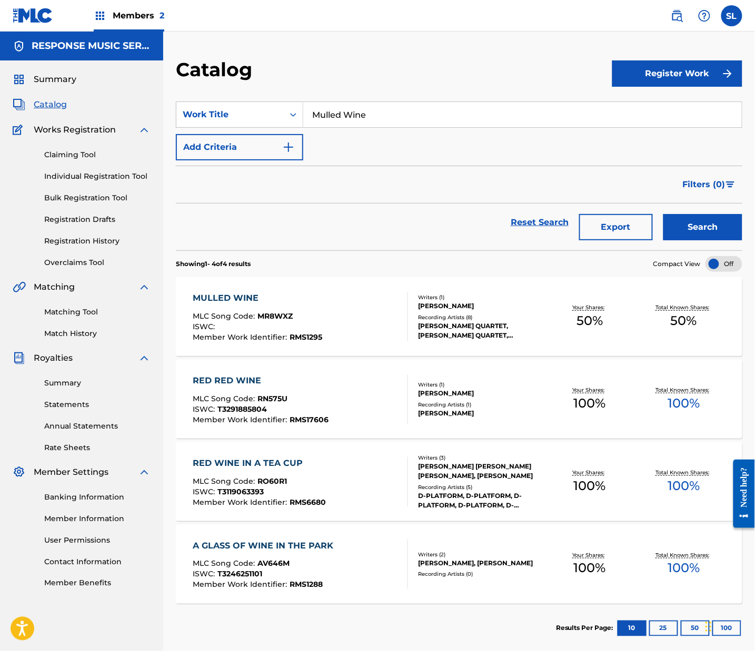
click at [276, 305] on div "MULLED WINE" at bounding box center [257, 298] width 129 height 13
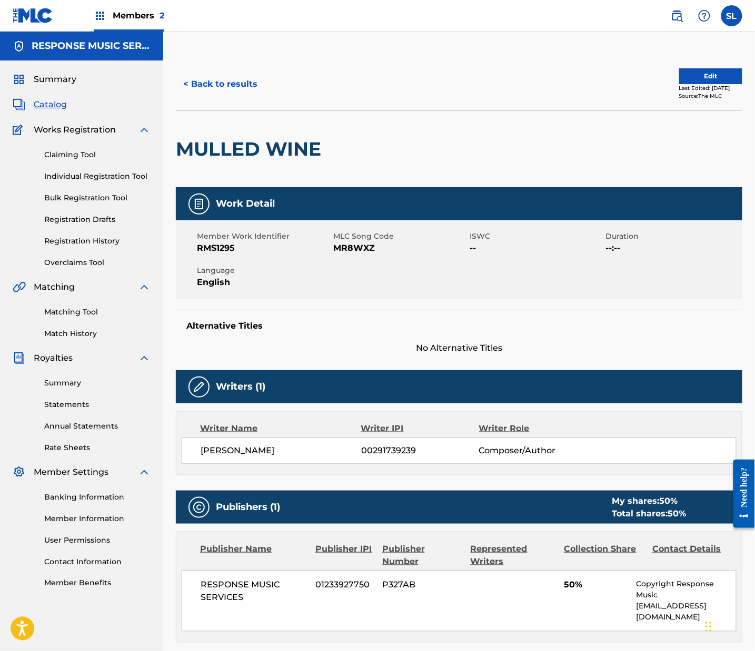
click at [393, 255] on span "MR8WXZ" at bounding box center [400, 248] width 134 height 13
copy span "MR8WXZ"
click at [261, 97] on button "< Back to results" at bounding box center [220, 84] width 89 height 26
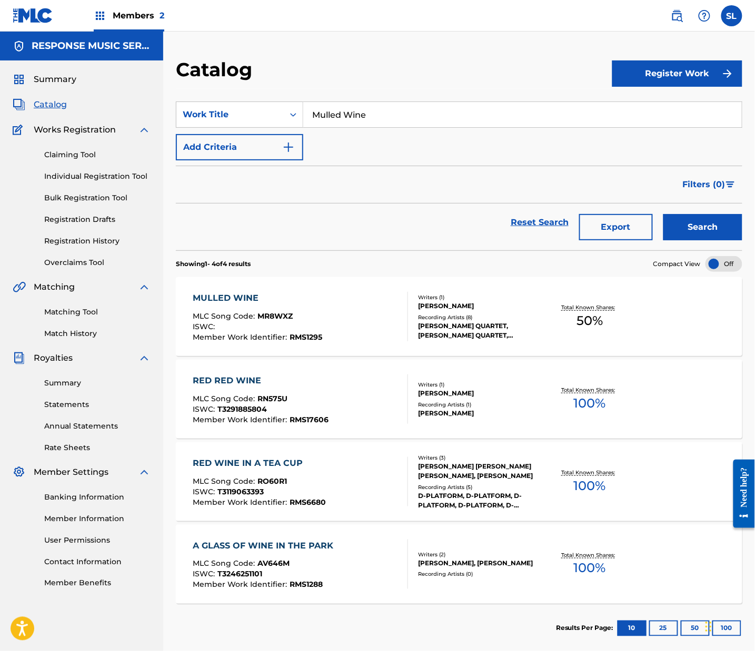
click at [409, 127] on input "Mulled Wine" at bounding box center [522, 114] width 438 height 25
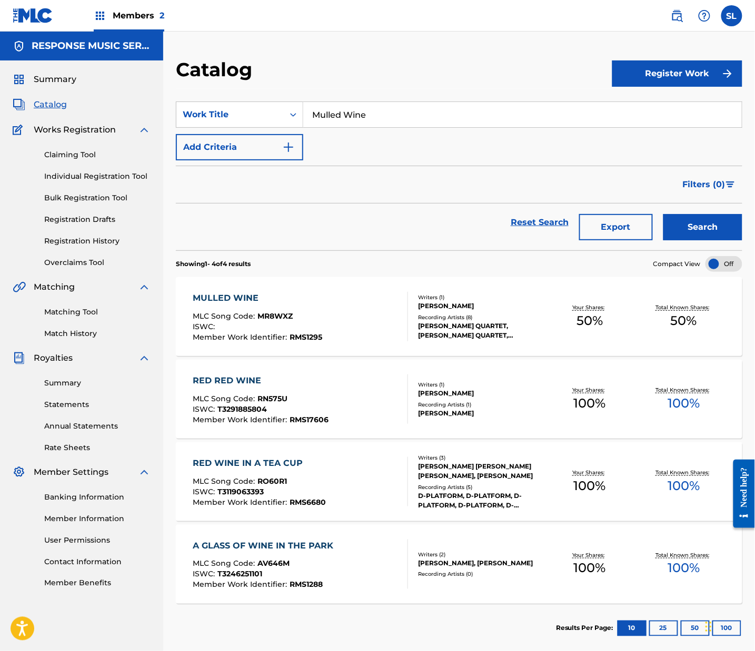
click at [409, 127] on input "Mulled Wine" at bounding box center [522, 114] width 438 height 25
paste input "Sleep Tight"
type input "Sleep Tight"
click at [695, 240] on button "Search" at bounding box center [702, 227] width 79 height 26
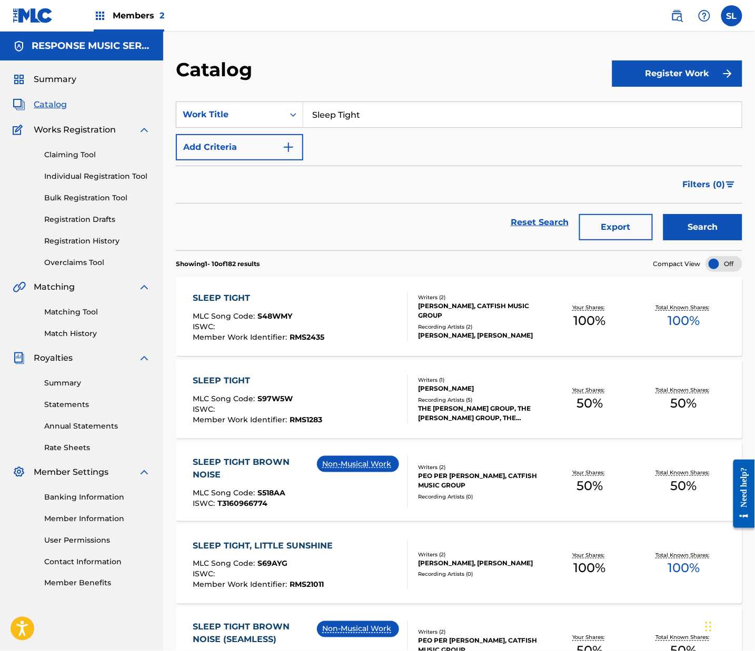
click at [276, 305] on div "SLEEP TIGHT" at bounding box center [259, 298] width 132 height 13
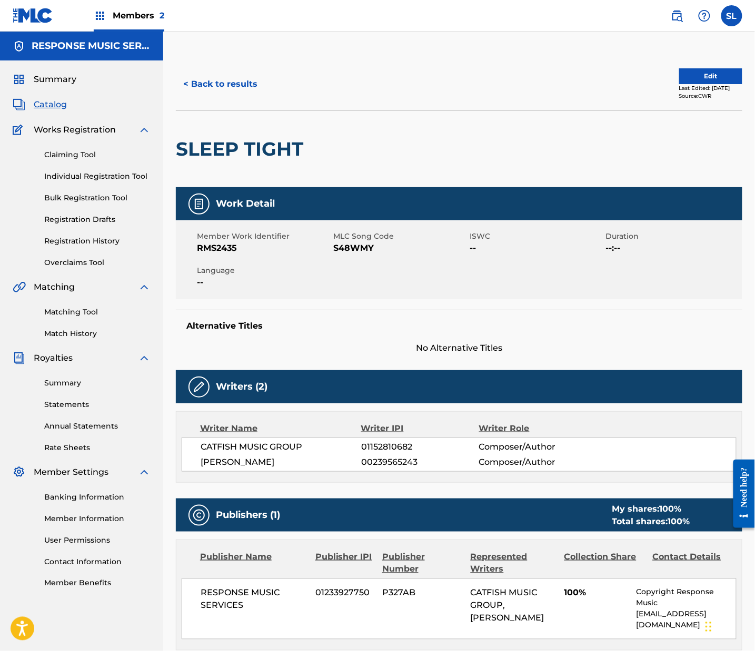
click at [243, 97] on button "< Back to results" at bounding box center [220, 84] width 89 height 26
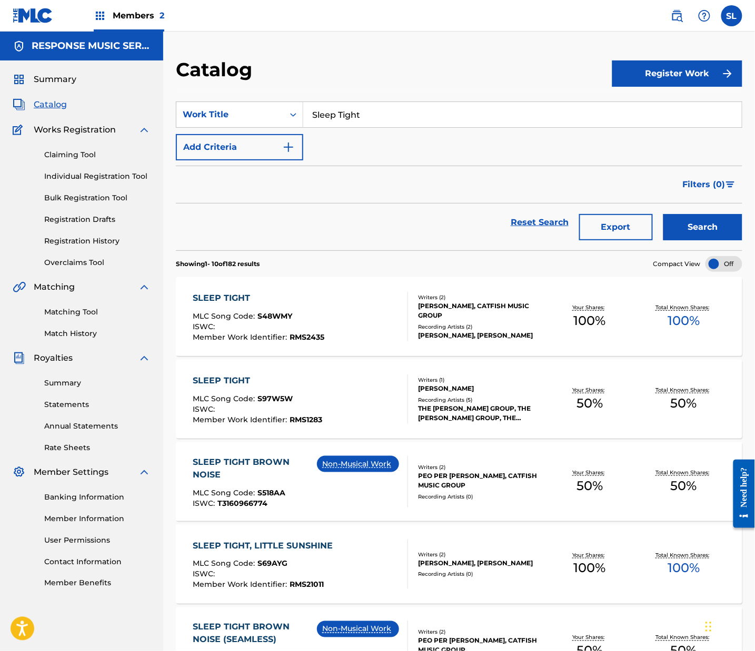
click at [243, 387] on div "SLEEP TIGHT" at bounding box center [257, 381] width 129 height 13
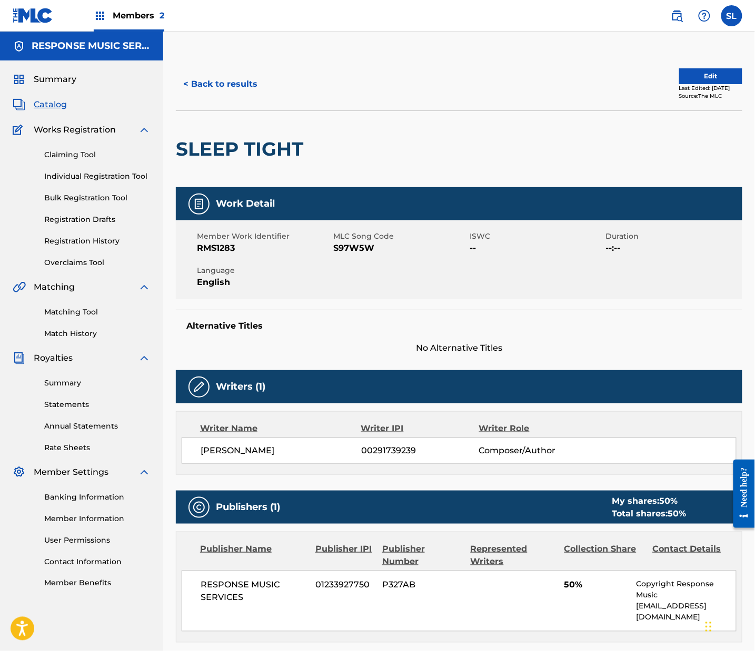
click at [386, 255] on span "S97W5W" at bounding box center [400, 248] width 134 height 13
copy span "S97W5W"
click at [260, 97] on button "< Back to results" at bounding box center [220, 84] width 89 height 26
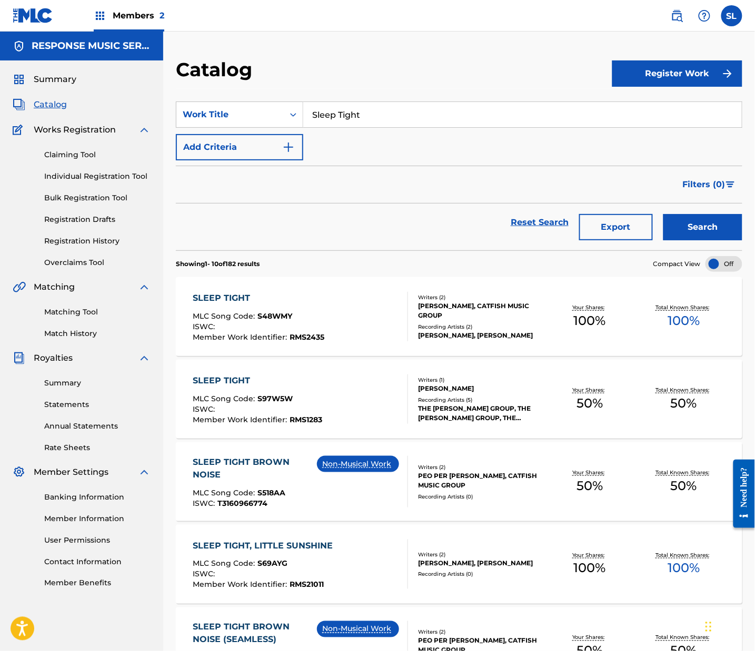
click at [405, 127] on input "Sleep Tight" at bounding box center [522, 114] width 438 height 25
click at [406, 127] on input "Sleep Tight" at bounding box center [522, 114] width 438 height 25
paste input "Strawberry Snow Cones For Two"
drag, startPoint x: 566, startPoint y: 127, endPoint x: 642, endPoint y: 138, distance: 76.6
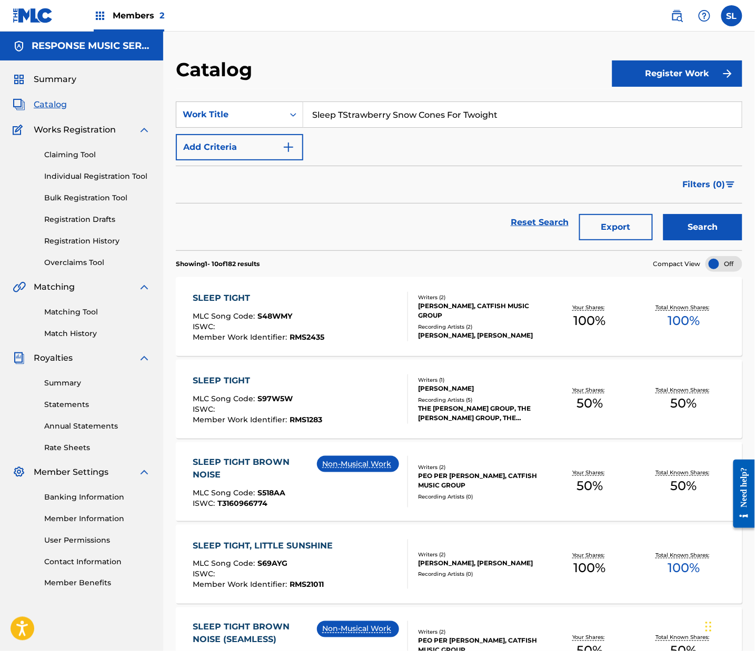
click at [642, 127] on input "Sleep TStrawberry Snow Cones For Twoight" at bounding box center [522, 114] width 438 height 25
paste input "trawberry Snow Cones For Two"
type input "Strawberry Snow Cones For Two"
click at [703, 240] on button "Search" at bounding box center [702, 227] width 79 height 26
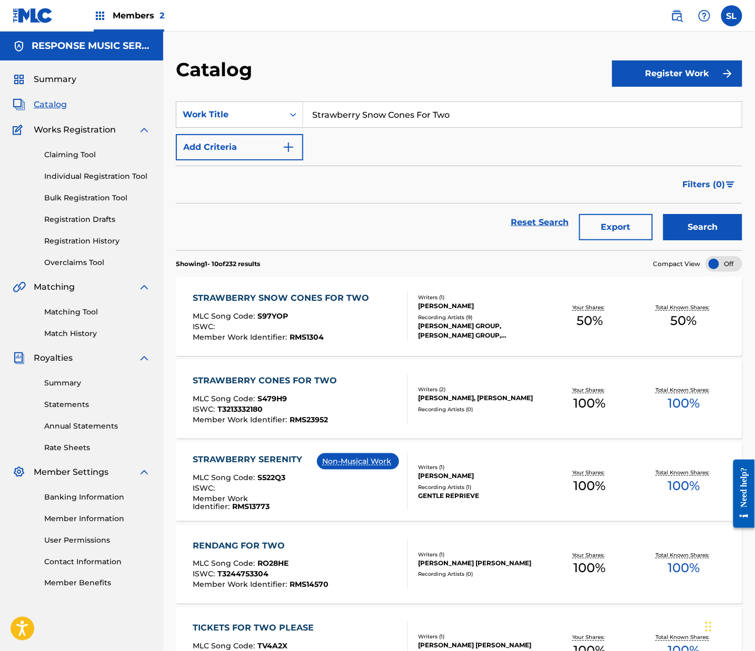
click at [354, 305] on div "STRAWBERRY SNOW CONES FOR TWO" at bounding box center [284, 298] width 182 height 13
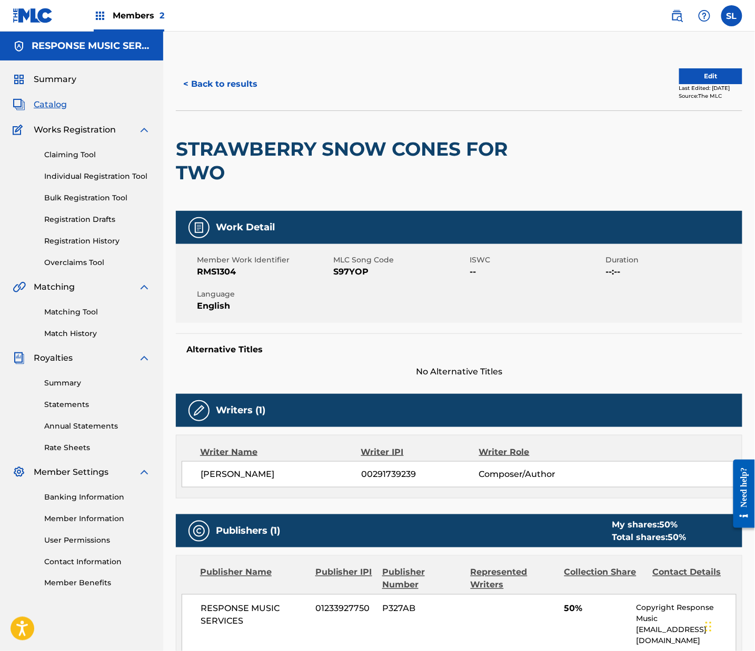
click at [374, 278] on span "S97YOP" at bounding box center [400, 272] width 134 height 13
click at [375, 278] on span "S97YOP" at bounding box center [400, 272] width 134 height 13
click at [265, 97] on button "< Back to results" at bounding box center [220, 84] width 89 height 26
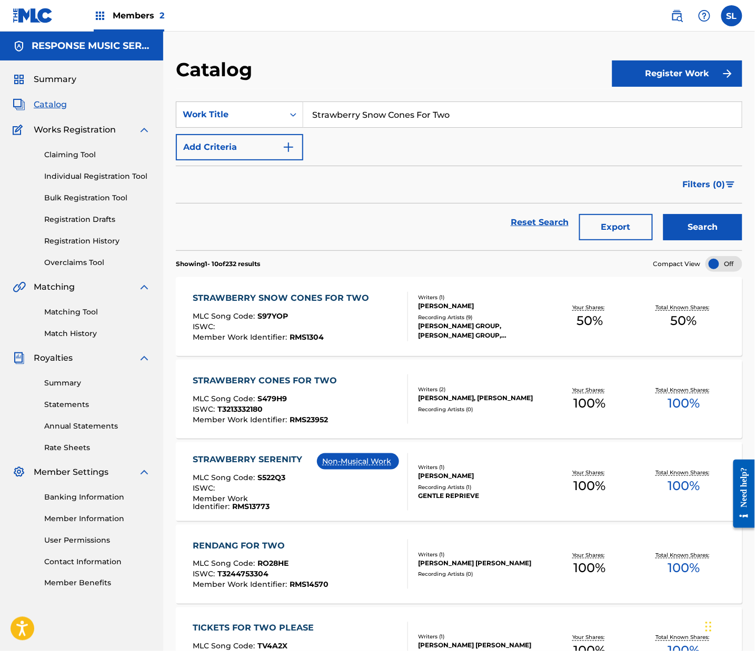
click at [446, 127] on input "Strawberry Snow Cones For Two" at bounding box center [522, 114] width 438 height 25
paste input "The Ansible"
type input "The Ansible"
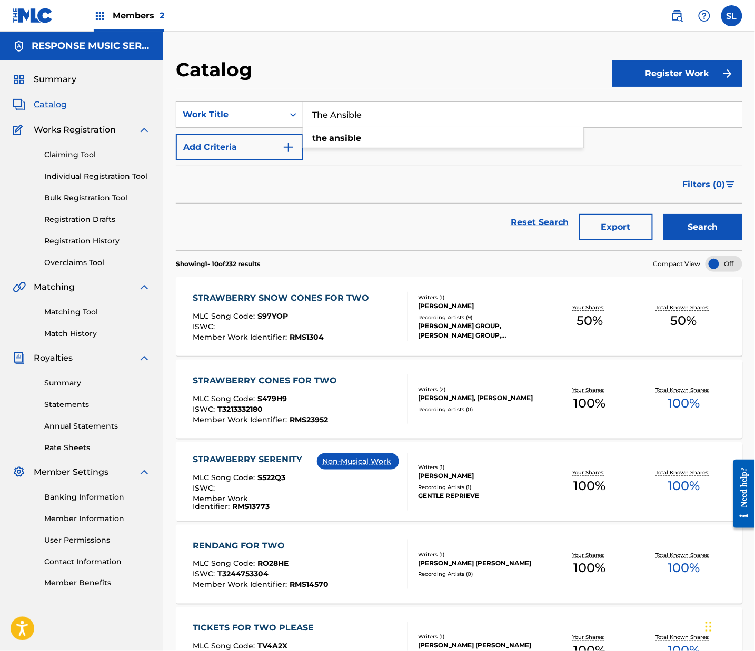
click at [689, 242] on div "Search" at bounding box center [700, 223] width 84 height 38
click at [696, 240] on button "Search" at bounding box center [702, 227] width 79 height 26
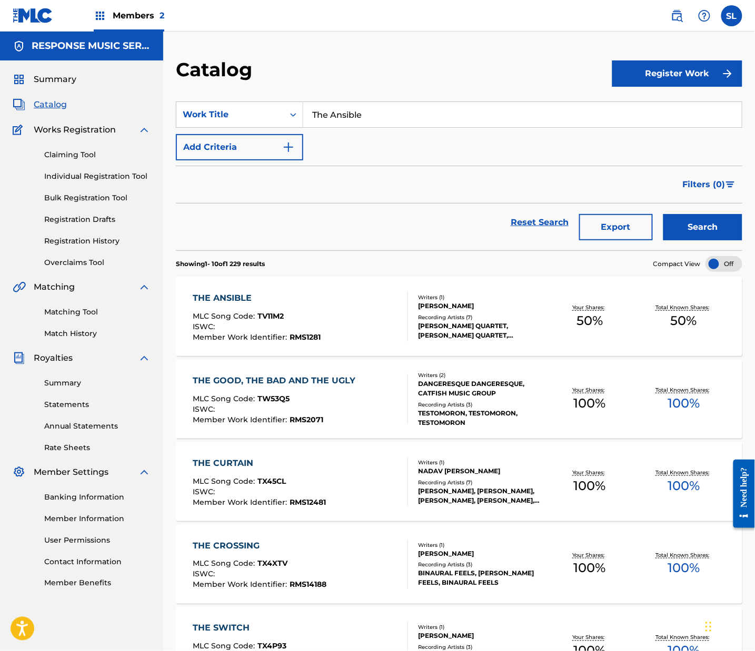
click at [275, 305] on div "THE ANSIBLE" at bounding box center [257, 298] width 128 height 13
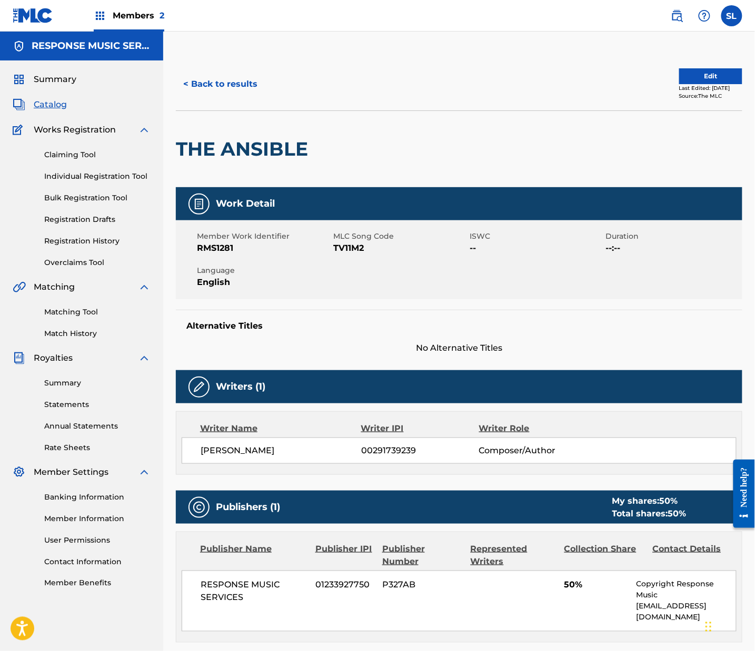
click at [373, 255] on span "TV11M2" at bounding box center [400, 248] width 134 height 13
click at [262, 97] on button "< Back to results" at bounding box center [220, 84] width 89 height 26
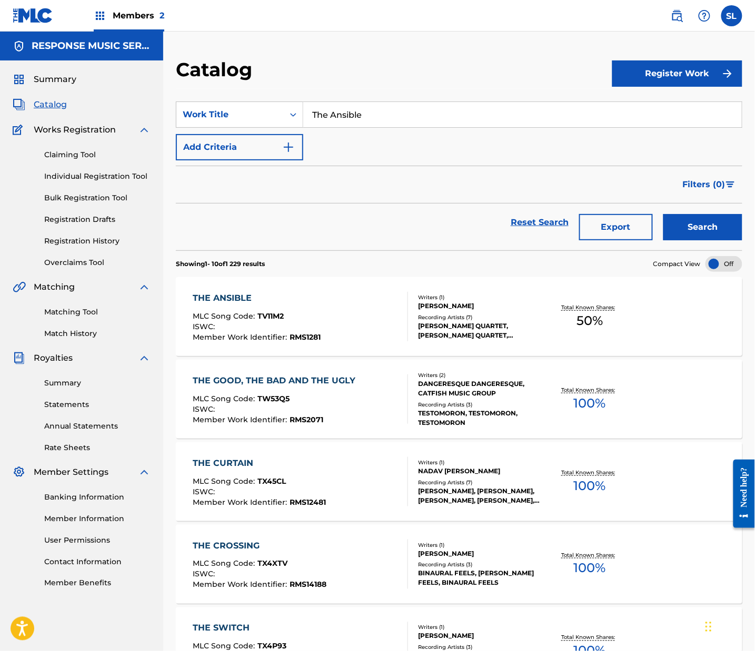
click at [407, 127] on input "The Ansible" at bounding box center [522, 114] width 438 height 25
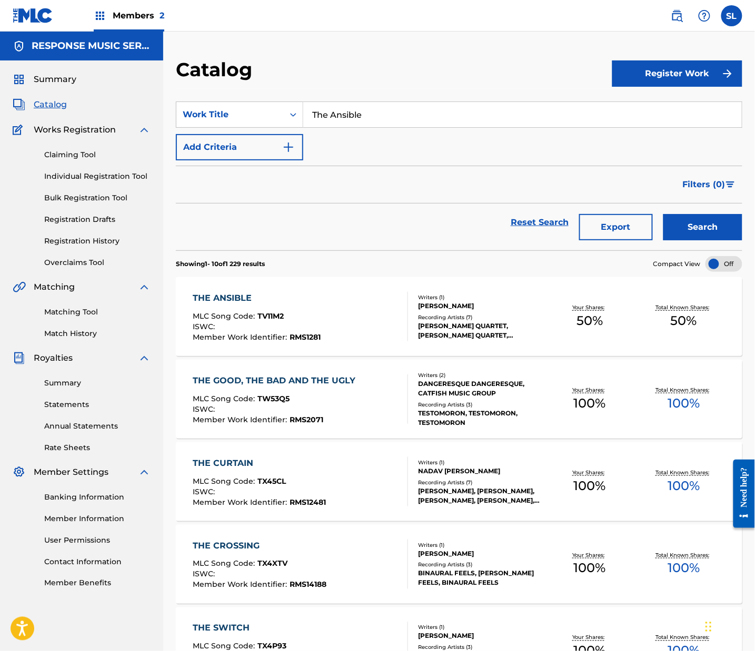
click at [407, 127] on input "The Ansible" at bounding box center [522, 114] width 438 height 25
paste input "Batyspher"
type input "The Batysphere"
click at [674, 240] on button "Search" at bounding box center [702, 227] width 79 height 26
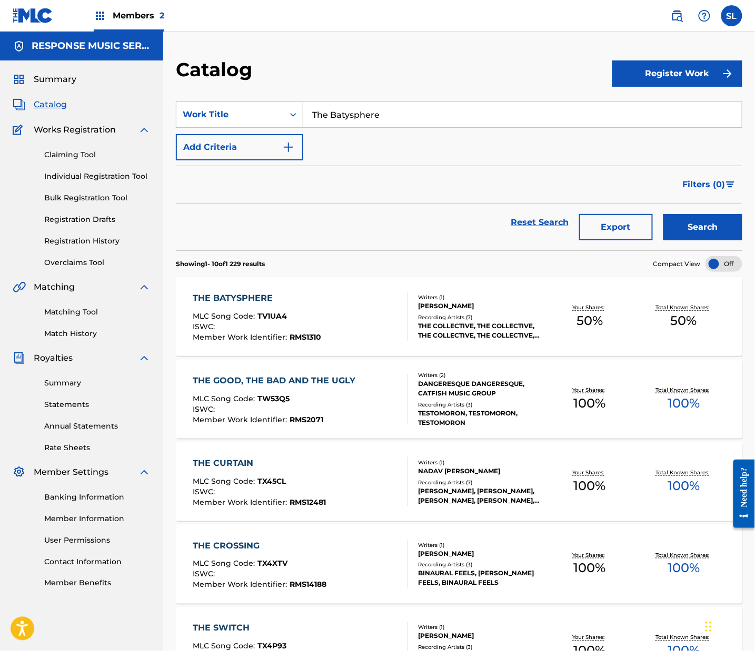
click at [287, 305] on div "THE BATYSPHERE" at bounding box center [257, 298] width 128 height 13
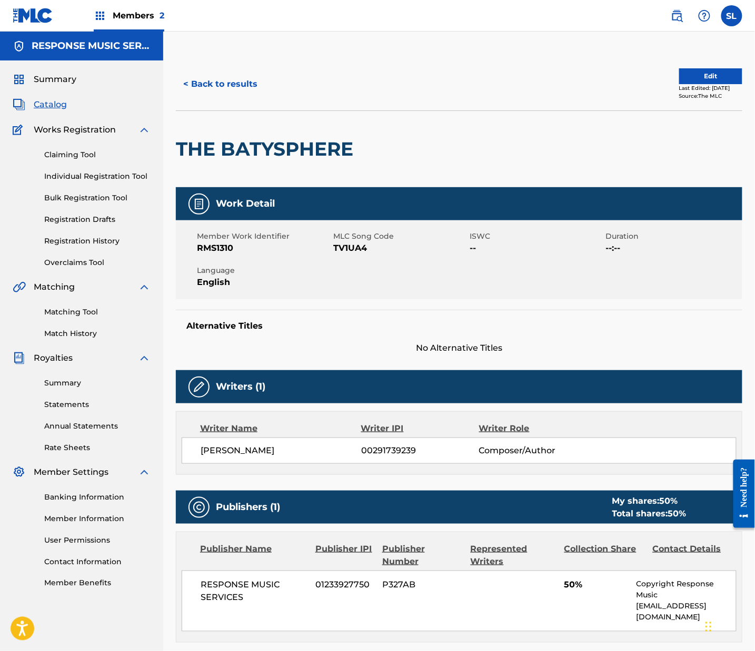
click at [375, 255] on span "TV1UA4" at bounding box center [400, 248] width 134 height 13
click at [236, 97] on button "< Back to results" at bounding box center [220, 84] width 89 height 26
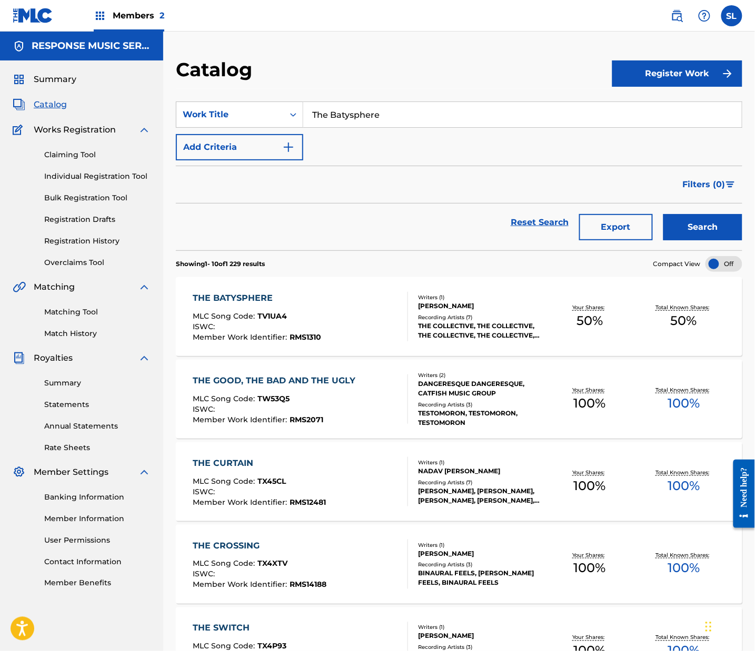
click at [384, 127] on input "The Batysphere" at bounding box center [522, 114] width 438 height 25
paste input "eat Of A Different Drum"
type input "The Beat Of A Different Drum"
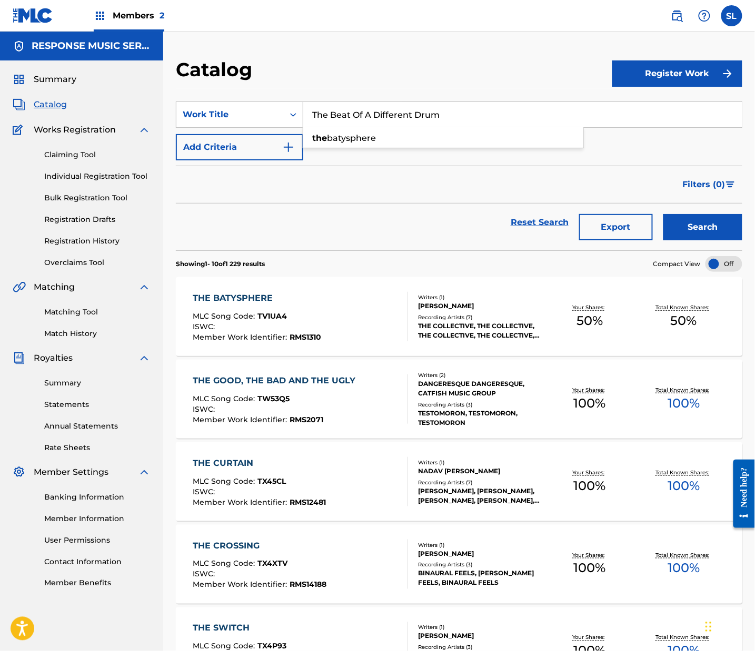
click at [666, 240] on button "Search" at bounding box center [702, 227] width 79 height 26
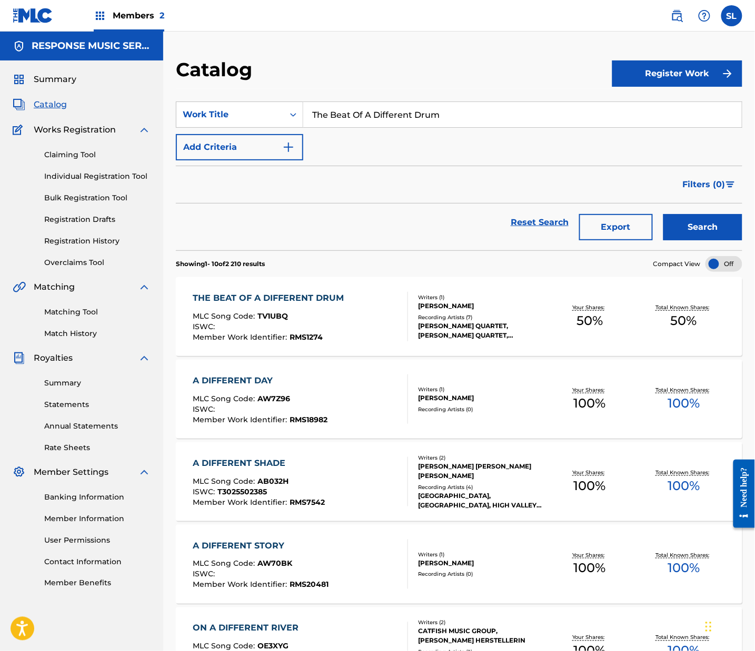
click at [326, 305] on div "THE BEAT OF A DIFFERENT DRUM" at bounding box center [271, 298] width 156 height 13
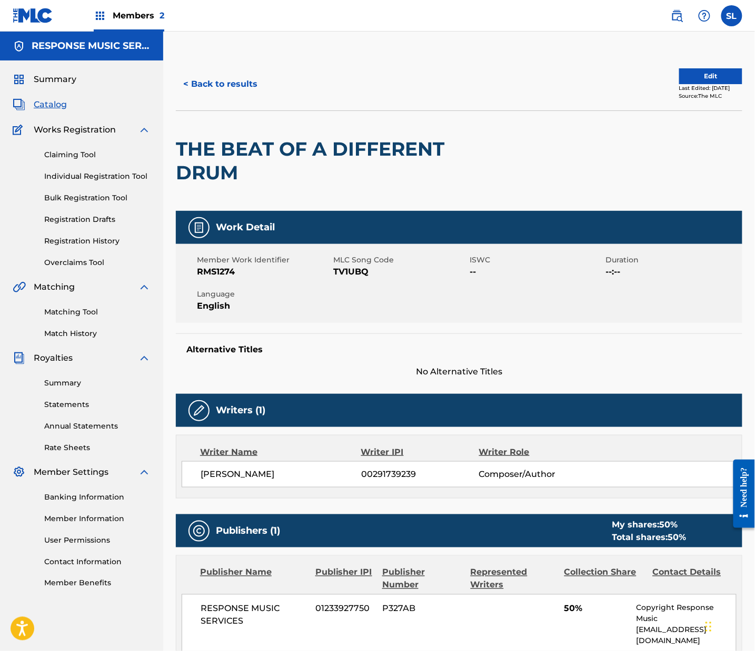
click at [384, 278] on span "TV1UBQ" at bounding box center [400, 272] width 134 height 13
click at [265, 97] on button "< Back to results" at bounding box center [220, 84] width 89 height 26
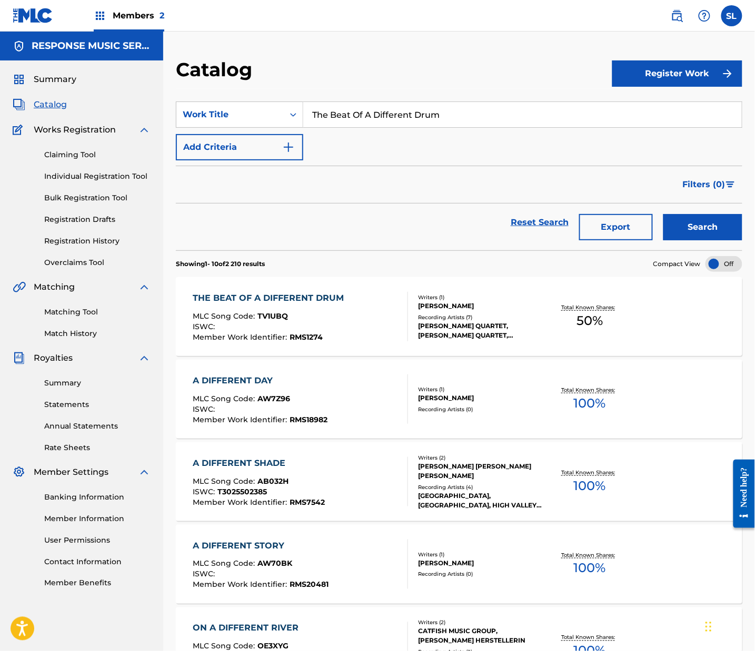
click at [400, 127] on input "The Beat Of A Different Drum" at bounding box center [522, 114] width 438 height 25
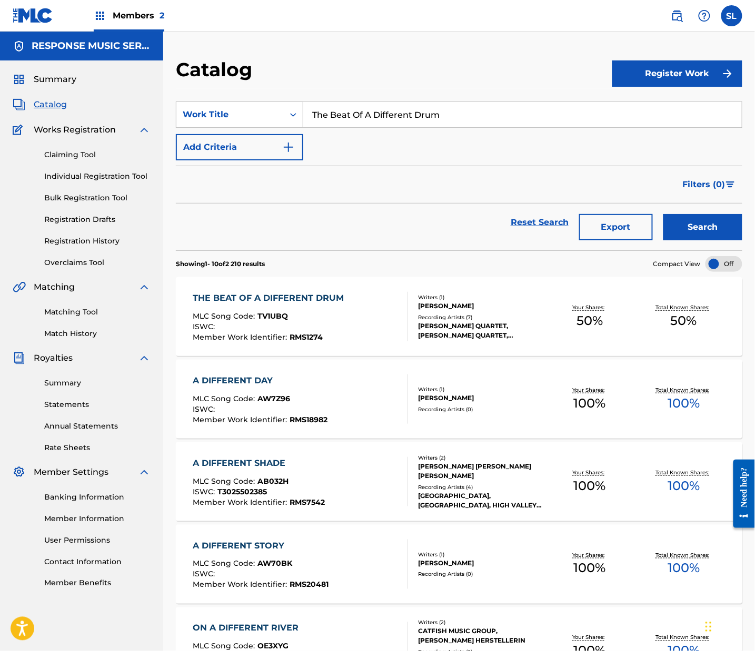
click at [400, 127] on input "The Beat Of A Different Drum" at bounding box center [522, 114] width 438 height 25
paste input "Calico"
type input "The Calico"
click at [677, 240] on button "Search" at bounding box center [702, 227] width 79 height 26
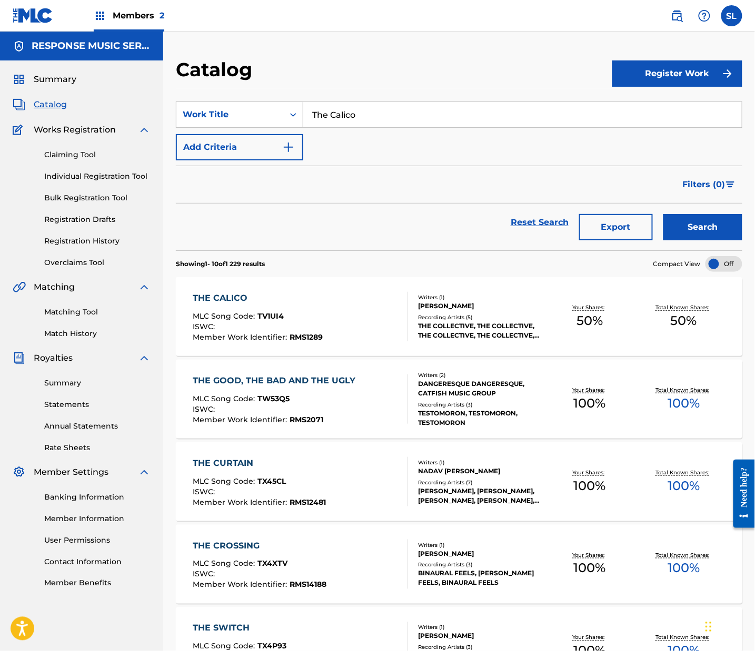
click at [261, 305] on div "THE CALICO" at bounding box center [258, 298] width 130 height 13
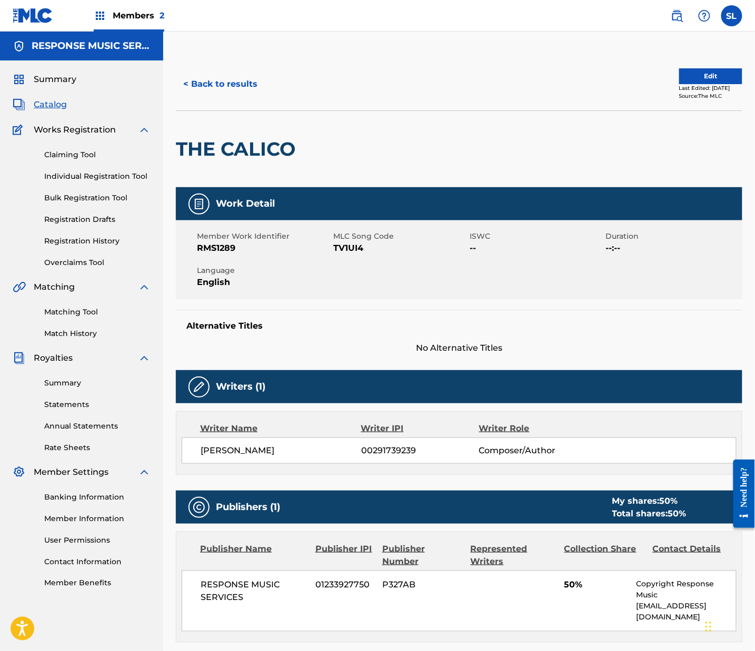
click at [390, 255] on span "TV1UI4" at bounding box center [400, 248] width 134 height 13
click at [383, 255] on span "TV1UI4" at bounding box center [400, 248] width 134 height 13
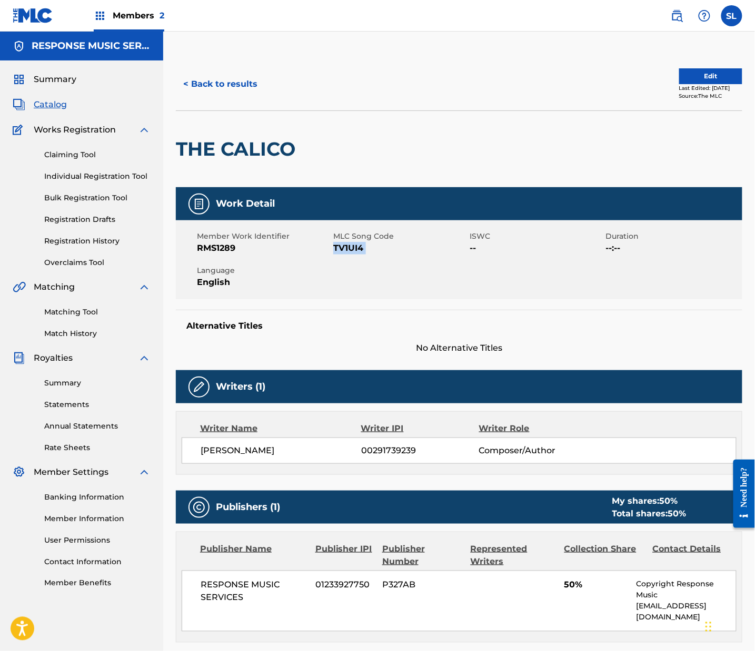
click at [265, 97] on button "< Back to results" at bounding box center [220, 84] width 89 height 26
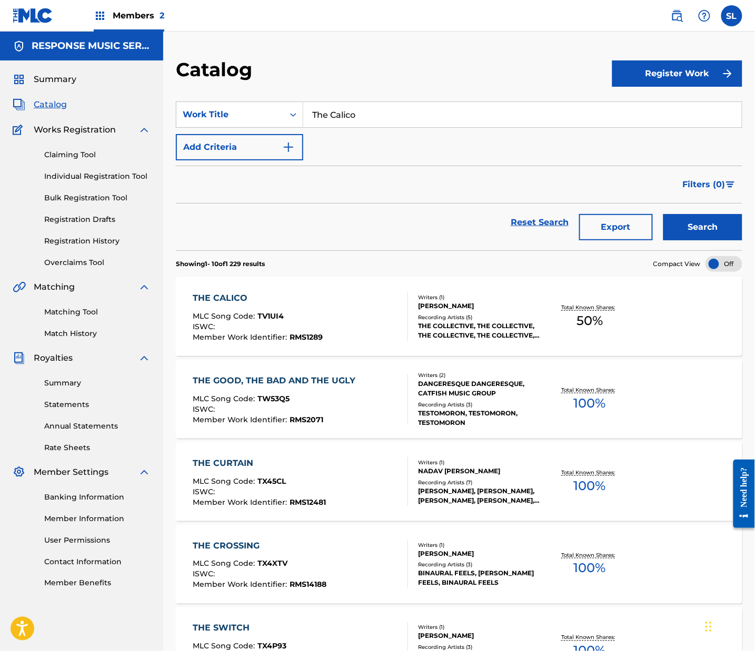
click at [401, 127] on input "The Calico" at bounding box center [522, 114] width 438 height 25
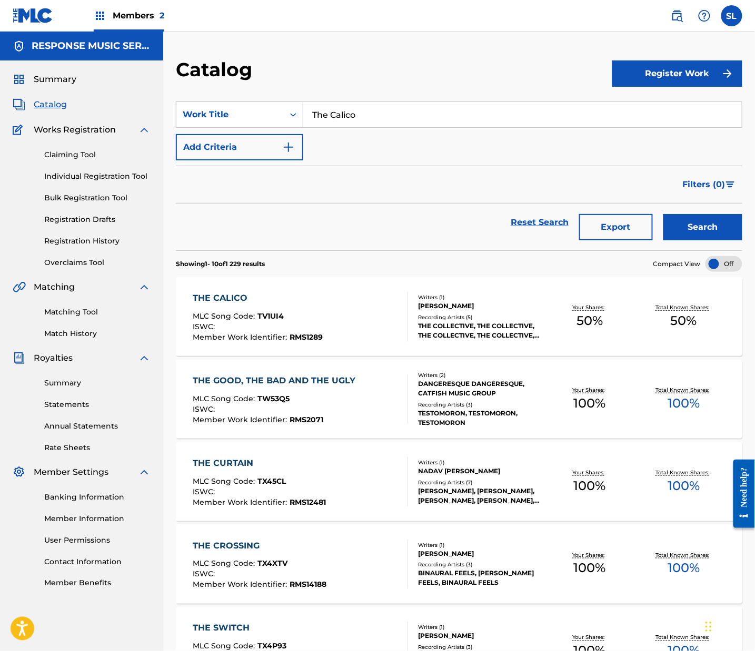
click at [401, 127] on input "The Calico" at bounding box center [522, 114] width 438 height 25
paste input "Water Maiden"
type input "The Water Maiden"
click at [677, 240] on button "Search" at bounding box center [702, 227] width 79 height 26
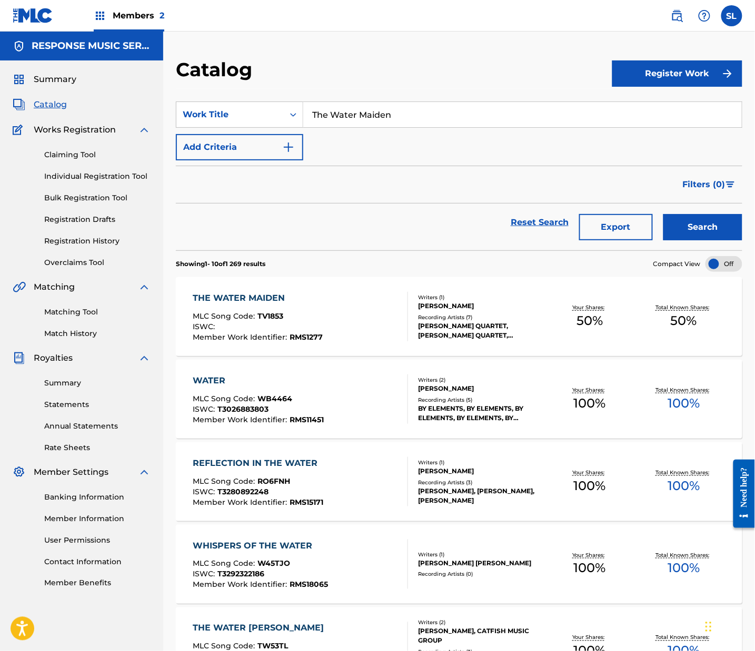
click at [299, 305] on div "THE WATER MAIDEN" at bounding box center [258, 298] width 130 height 13
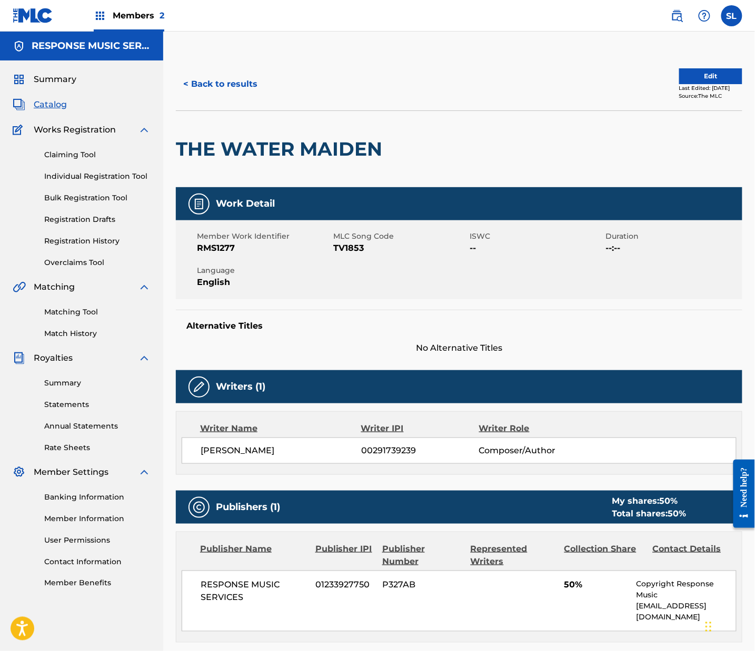
click at [388, 255] on span "TV1853" at bounding box center [400, 248] width 134 height 13
click at [265, 97] on button "< Back to results" at bounding box center [220, 84] width 89 height 26
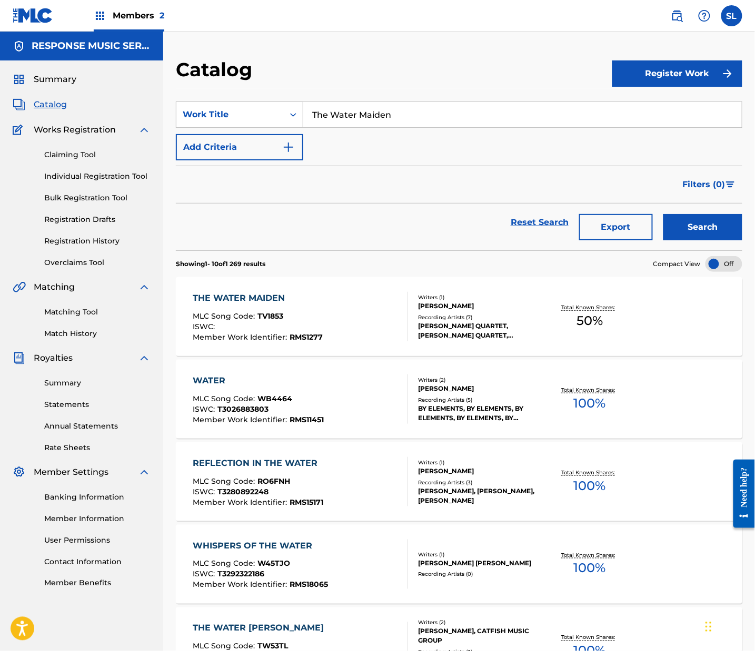
click at [388, 127] on input "The Water Maiden" at bounding box center [522, 114] width 438 height 25
paste input "Une Histoire Flamande"
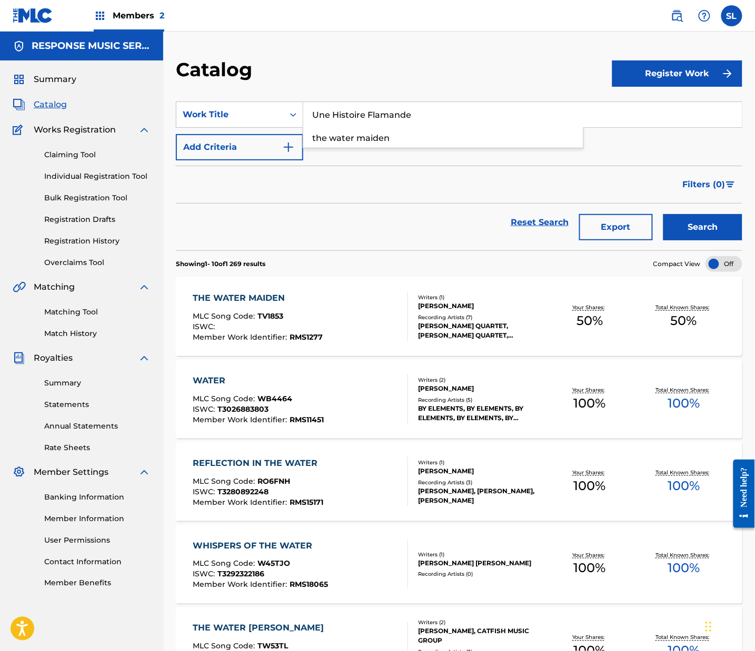
type input "Une Histoire Flamande"
click at [699, 240] on button "Search" at bounding box center [702, 227] width 79 height 26
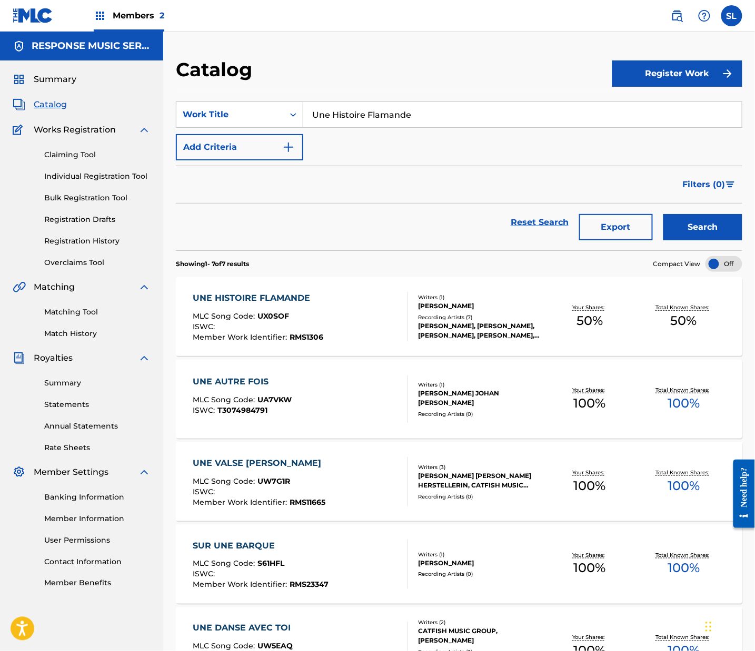
click at [302, 305] on div "UNE HISTOIRE FLAMANDE" at bounding box center [258, 298] width 130 height 13
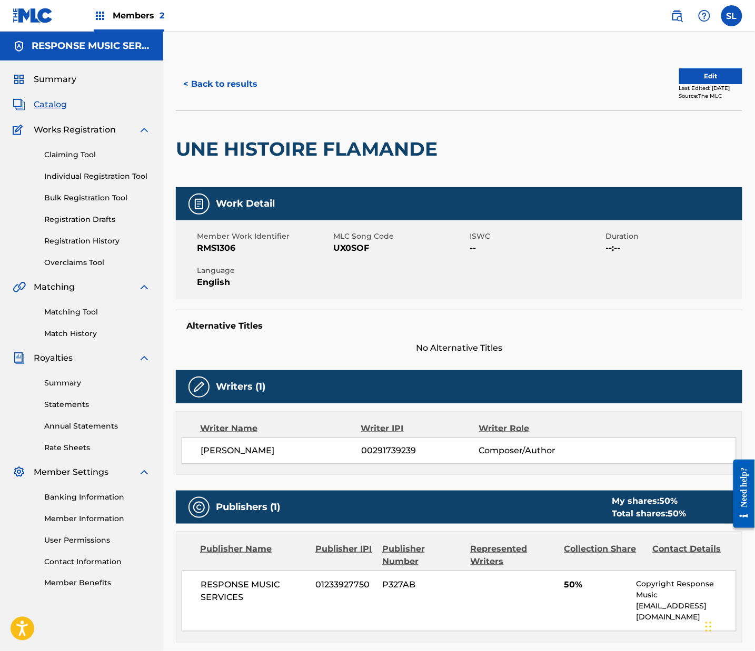
click at [386, 255] on span "UX0SOF" at bounding box center [400, 248] width 134 height 13
click at [262, 97] on button "< Back to results" at bounding box center [220, 84] width 89 height 26
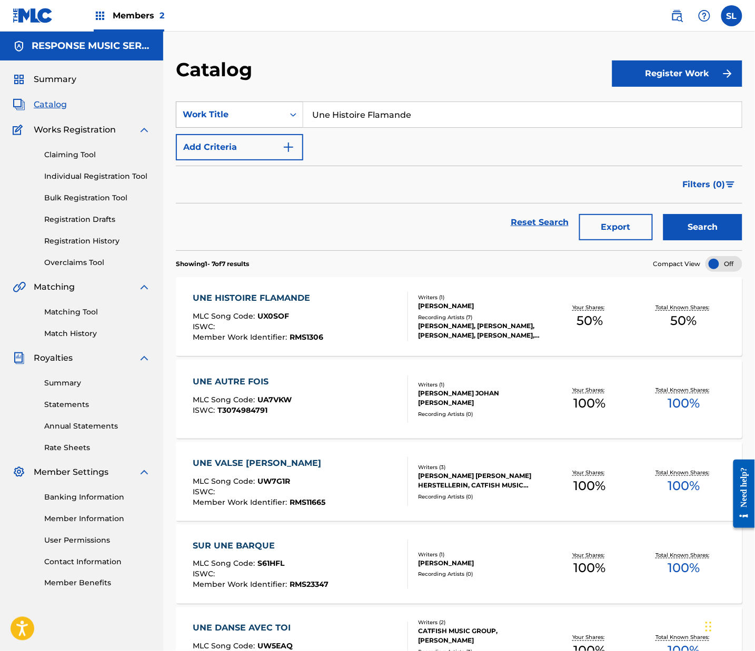
drag, startPoint x: 524, startPoint y: 134, endPoint x: 333, endPoint y: 133, distance: 191.0
click at [330, 128] on div "SearchWithCriteriab5f4a79f-d635-4276-8905-d123a0f90b81 Work Title Une Histoire …" at bounding box center [459, 115] width 566 height 26
paste input "Wear And Tear"
type input "Wear And Tear"
drag, startPoint x: 664, startPoint y: 260, endPoint x: 675, endPoint y: 262, distance: 10.7
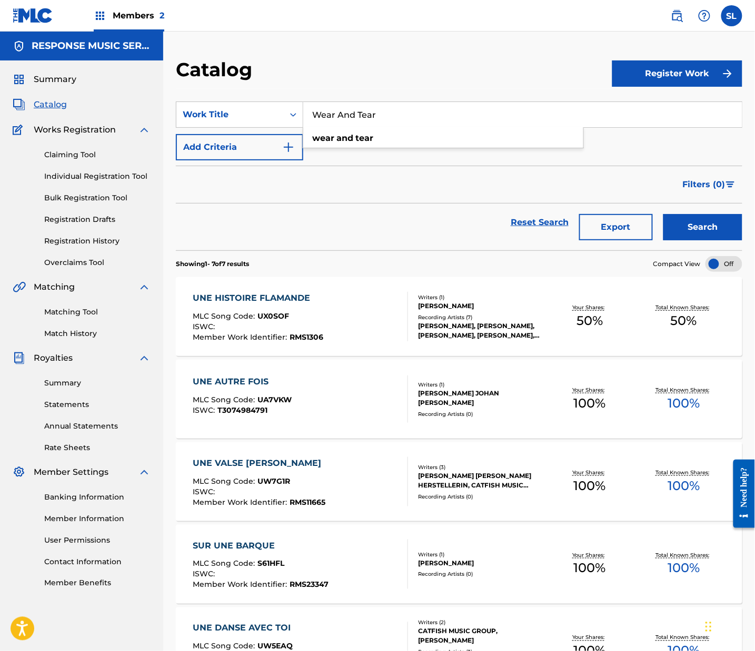
click at [664, 240] on button "Search" at bounding box center [702, 227] width 79 height 26
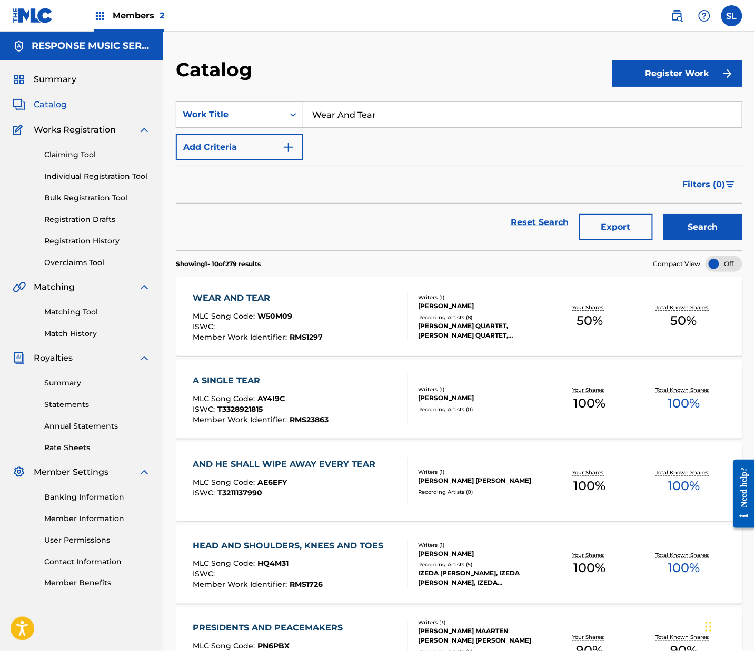
click at [282, 305] on div "WEAR AND TEAR" at bounding box center [258, 298] width 130 height 13
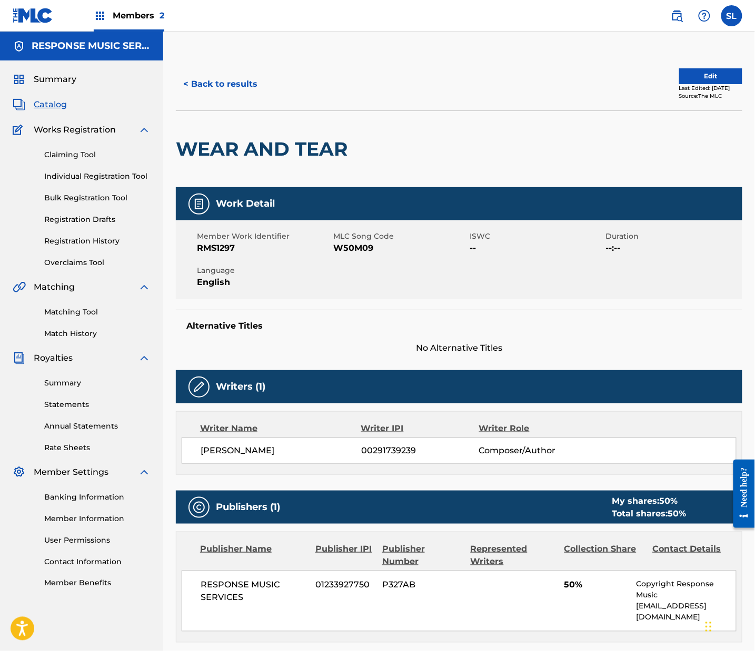
click at [371, 255] on span "W50M09" at bounding box center [400, 248] width 134 height 13
drag, startPoint x: 237, startPoint y: 520, endPoint x: 445, endPoint y: 524, distance: 207.9
click at [445, 464] on div "[PERSON_NAME] 00291739239 Composer/Author" at bounding box center [459, 451] width 555 height 26
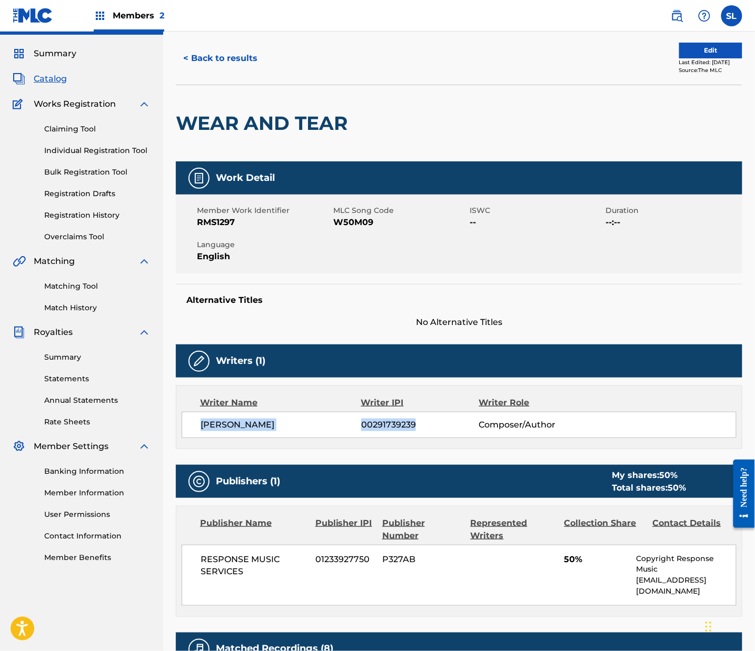
scroll to position [97, 0]
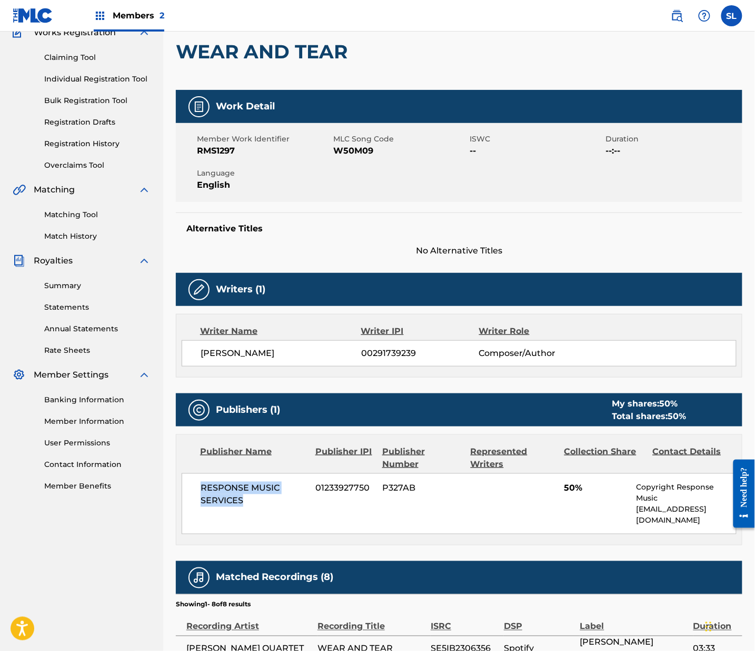
drag, startPoint x: 286, startPoint y: 588, endPoint x: 200, endPoint y: 570, distance: 87.6
click at [200, 570] on div "< Back to results Edit Last Edited: [DATE] Source: The MLC WEAR AND TEAR Work D…" at bounding box center [458, 425] width 591 height 929
drag, startPoint x: 348, startPoint y: 576, endPoint x: 407, endPoint y: 578, distance: 59.0
click at [407, 535] on div "RESPONSE MUSIC SERVICES 01233927750 P327AB 50% Copyright Response Music [EMAIL_…" at bounding box center [459, 504] width 555 height 61
click at [419, 495] on span "P327AB" at bounding box center [422, 488] width 81 height 13
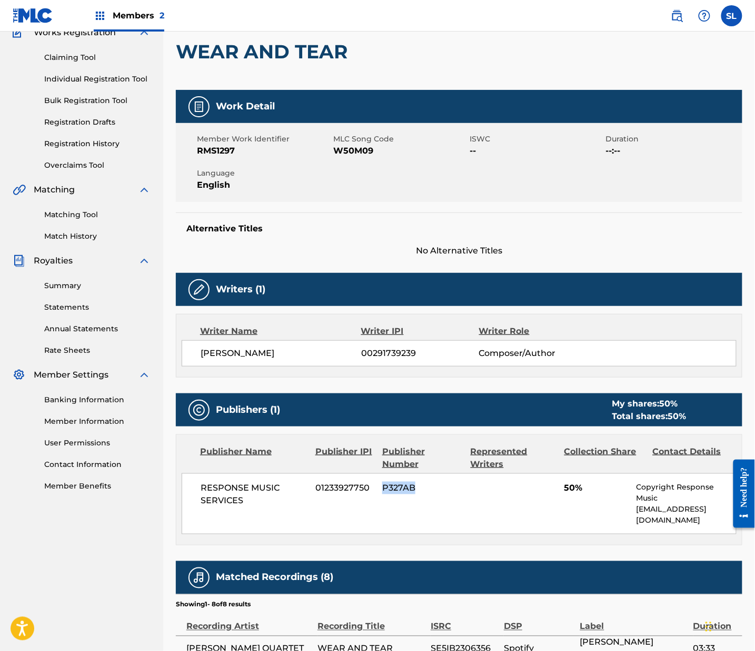
click at [419, 495] on span "P327AB" at bounding box center [422, 488] width 81 height 13
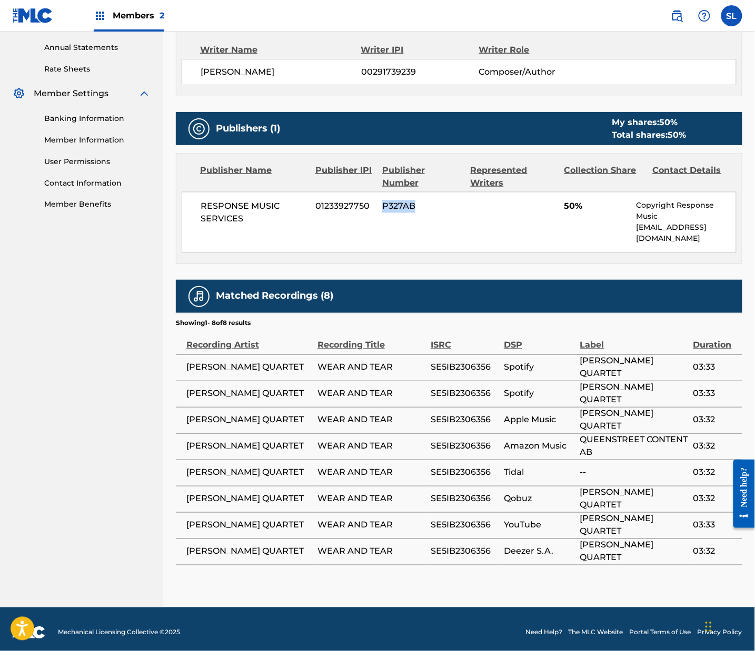
scroll to position [0, 0]
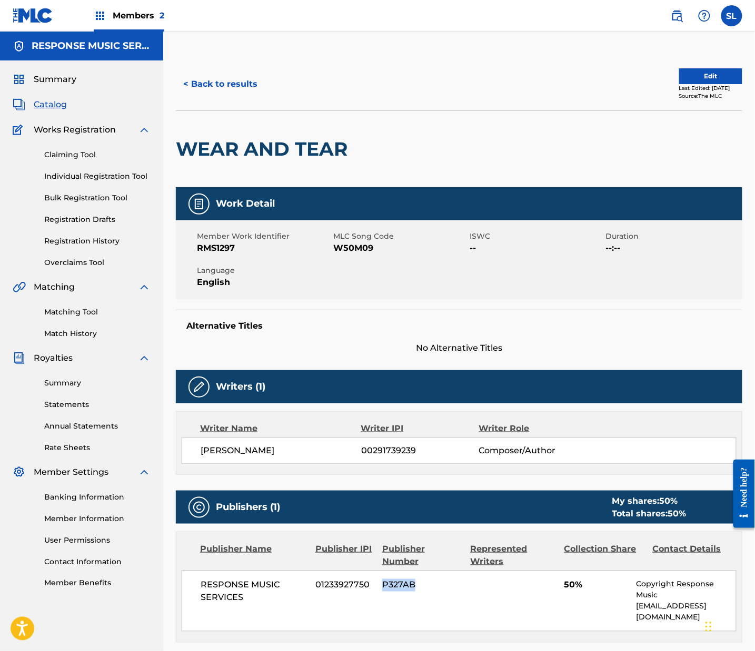
click at [265, 95] on button "< Back to results" at bounding box center [220, 84] width 89 height 26
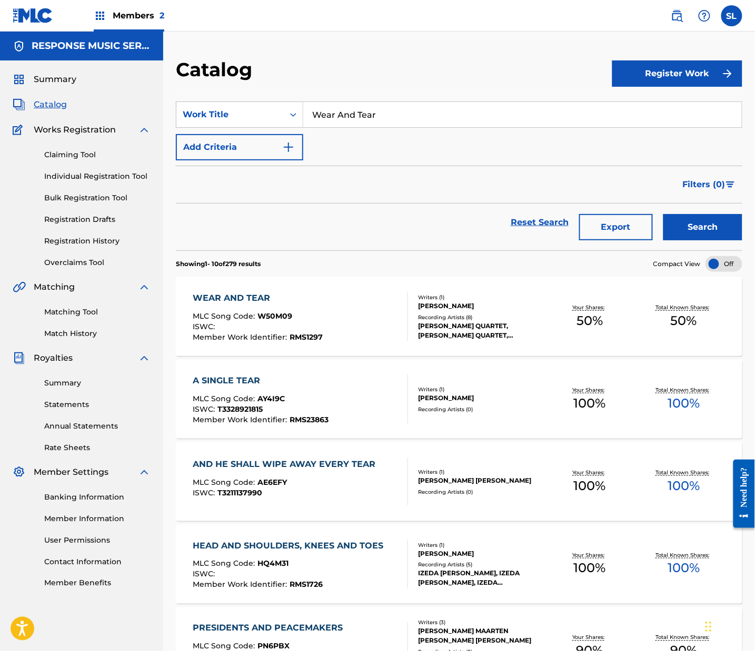
click at [83, 204] on link "Bulk Registration Tool" at bounding box center [97, 198] width 106 height 11
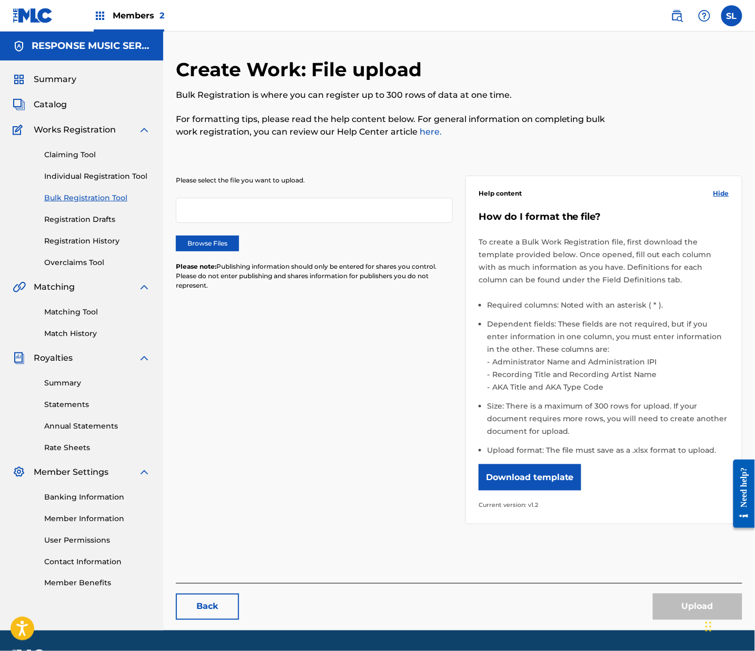
click at [239, 252] on label "Browse Files" at bounding box center [207, 244] width 63 height 16
click at [0, 0] on input "Browse Files" at bounding box center [0, 0] width 0 height 0
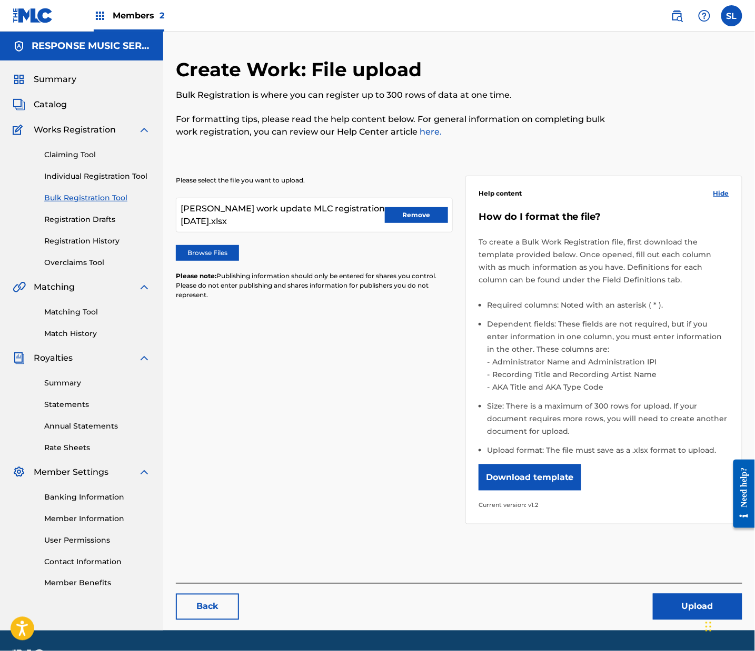
scroll to position [173, 0]
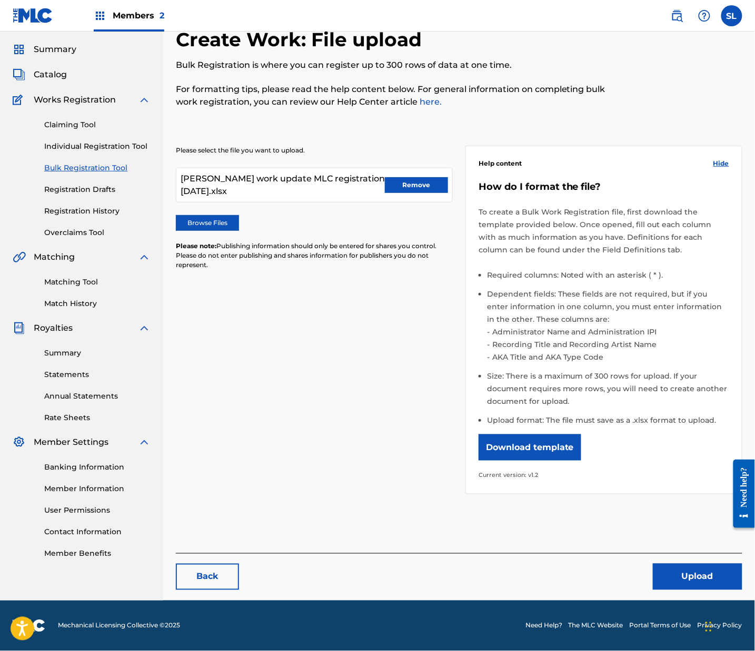
click at [711, 566] on button "Upload" at bounding box center [696, 577] width 89 height 26
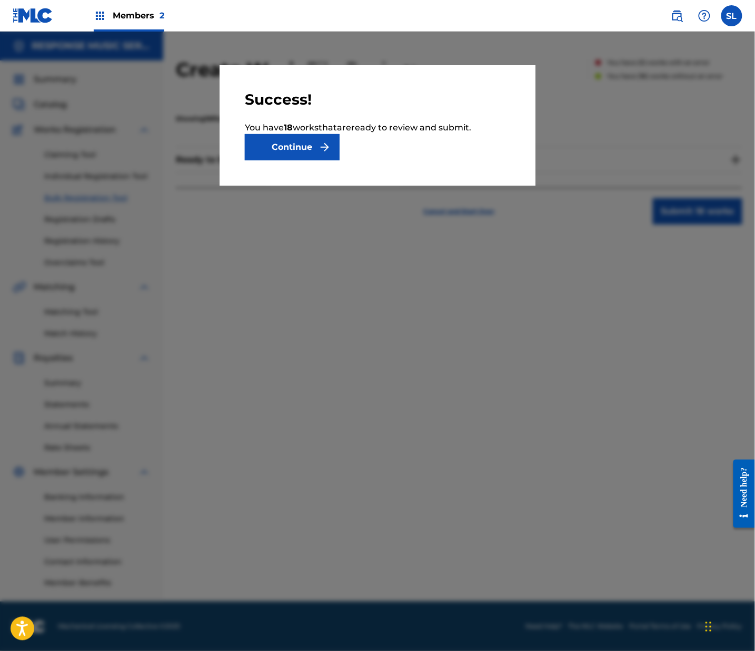
click at [289, 160] on button "Continue" at bounding box center [292, 147] width 95 height 26
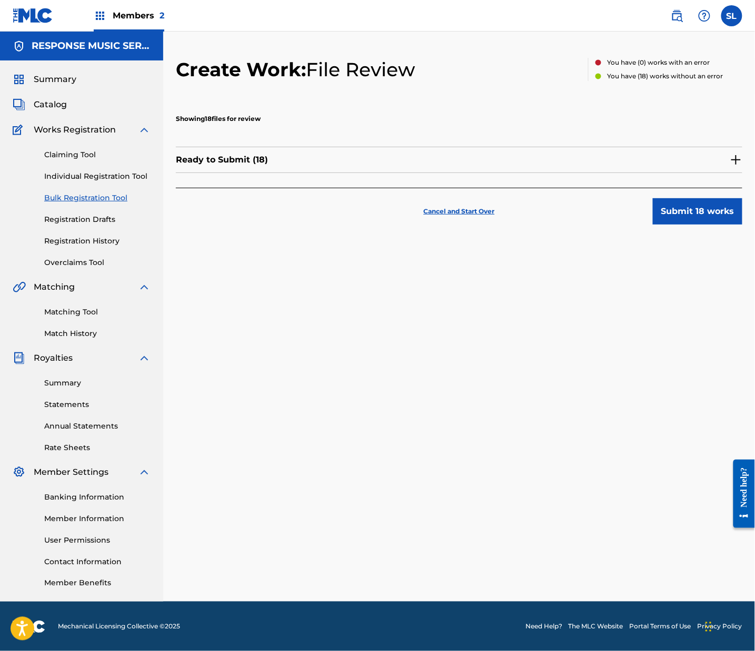
click at [672, 225] on button "Submit 18 works" at bounding box center [696, 211] width 89 height 26
